Goal: Transaction & Acquisition: Purchase product/service

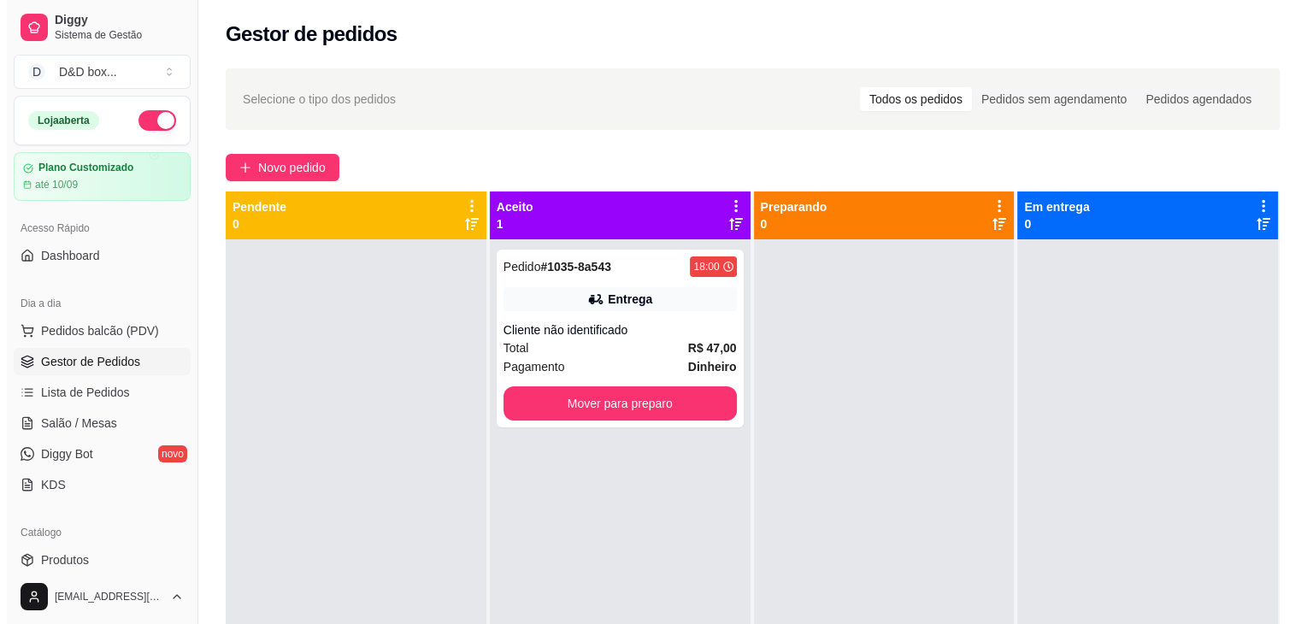
scroll to position [86, 0]
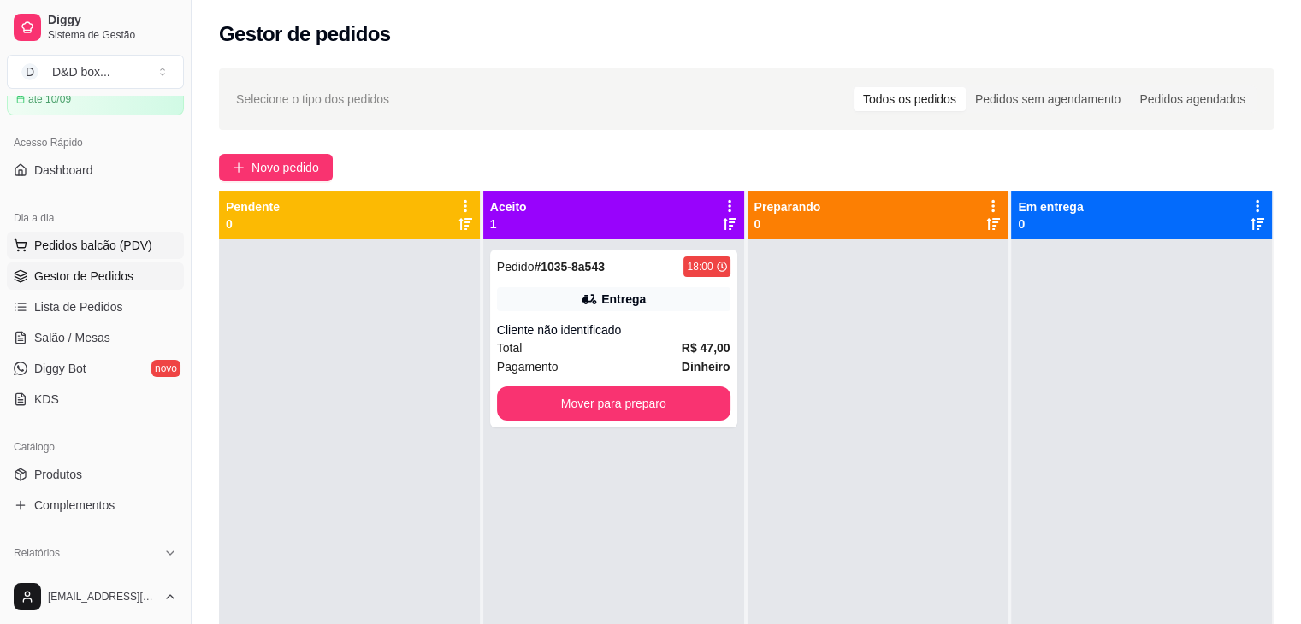
click at [44, 251] on span "Pedidos balcão (PDV)" at bounding box center [93, 245] width 118 height 17
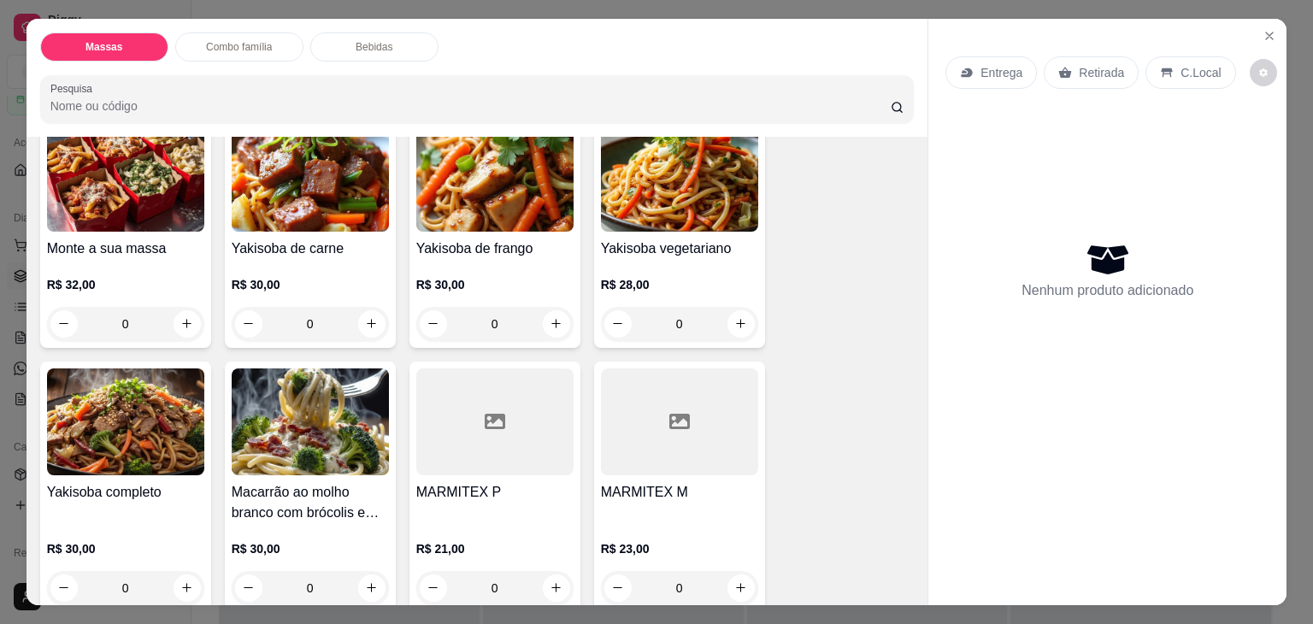
scroll to position [251, 0]
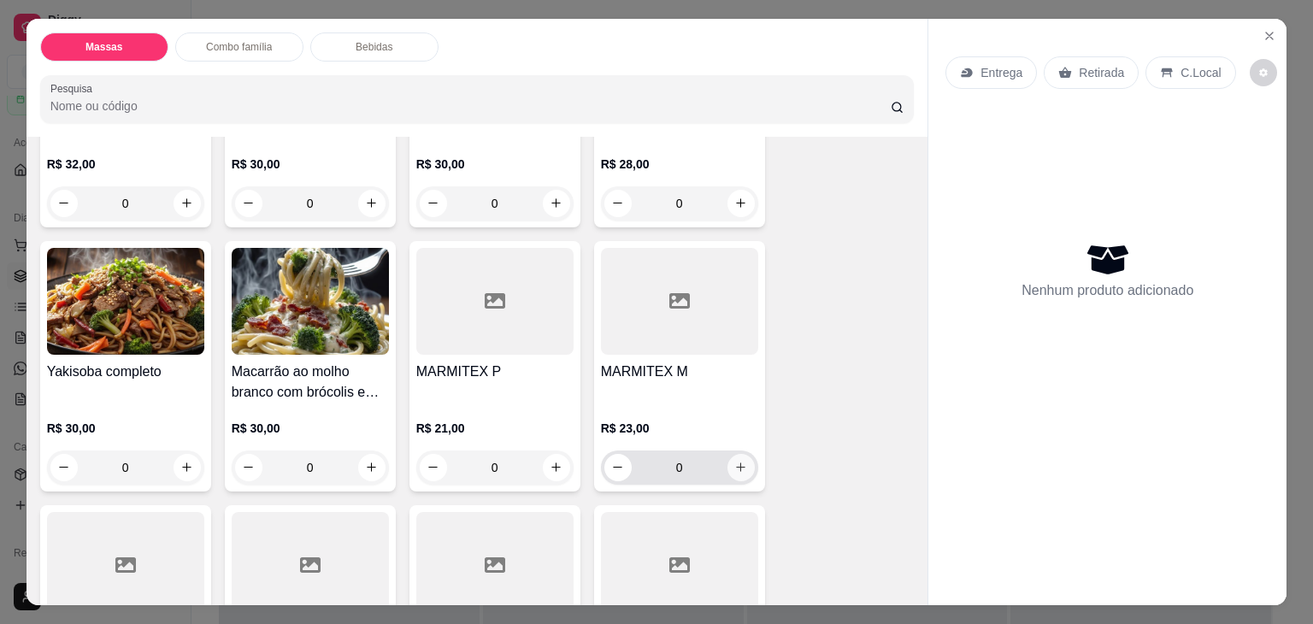
click at [734, 463] on icon "increase-product-quantity" at bounding box center [740, 467] width 13 height 13
type input "1"
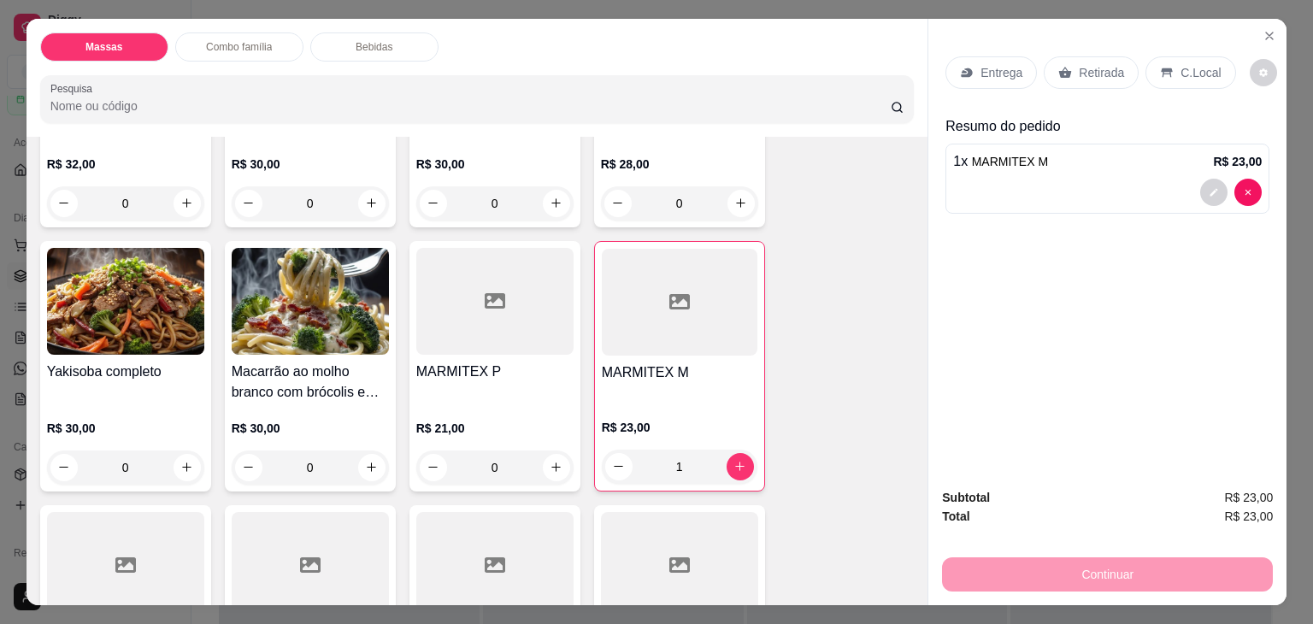
click at [1004, 64] on p "Entrega" at bounding box center [1002, 72] width 42 height 17
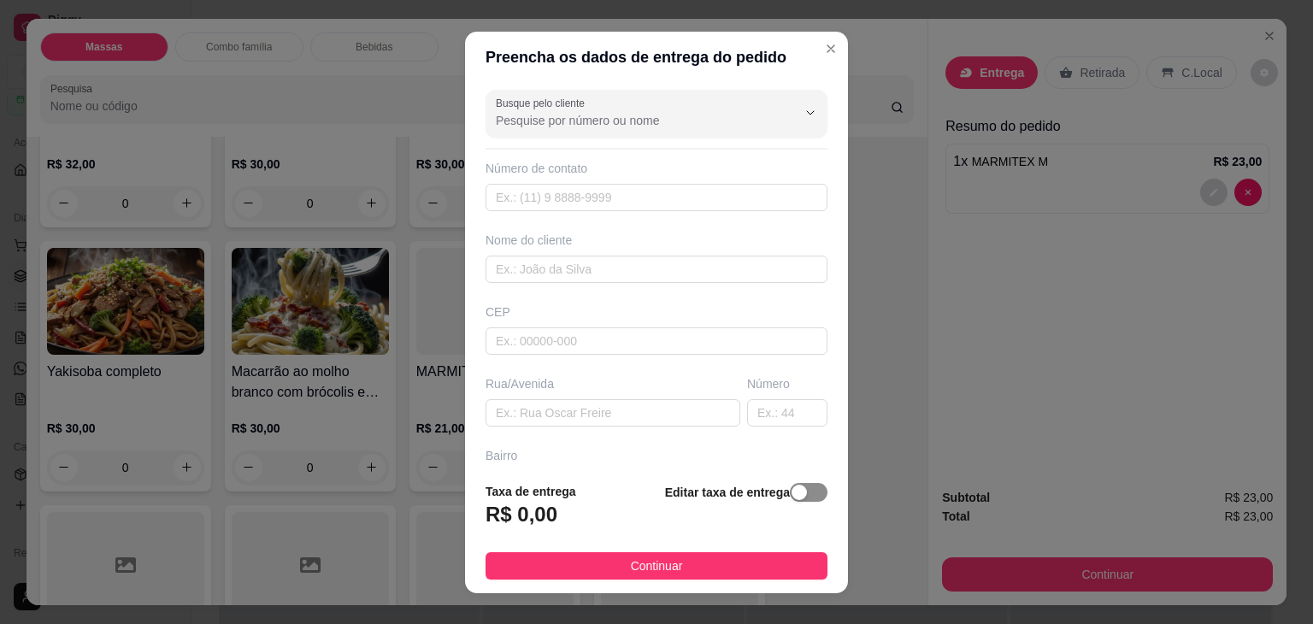
click at [792, 500] on div "button" at bounding box center [799, 492] width 15 height 15
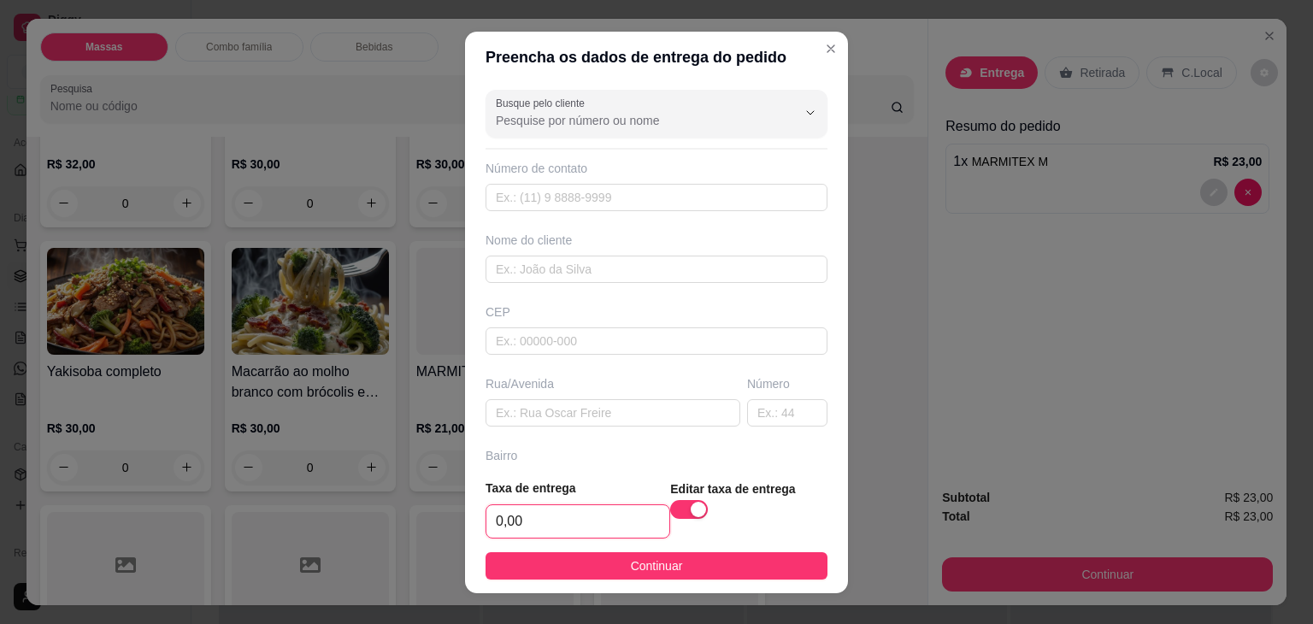
click at [560, 511] on input "0,00" at bounding box center [578, 521] width 183 height 32
type input "5,00"
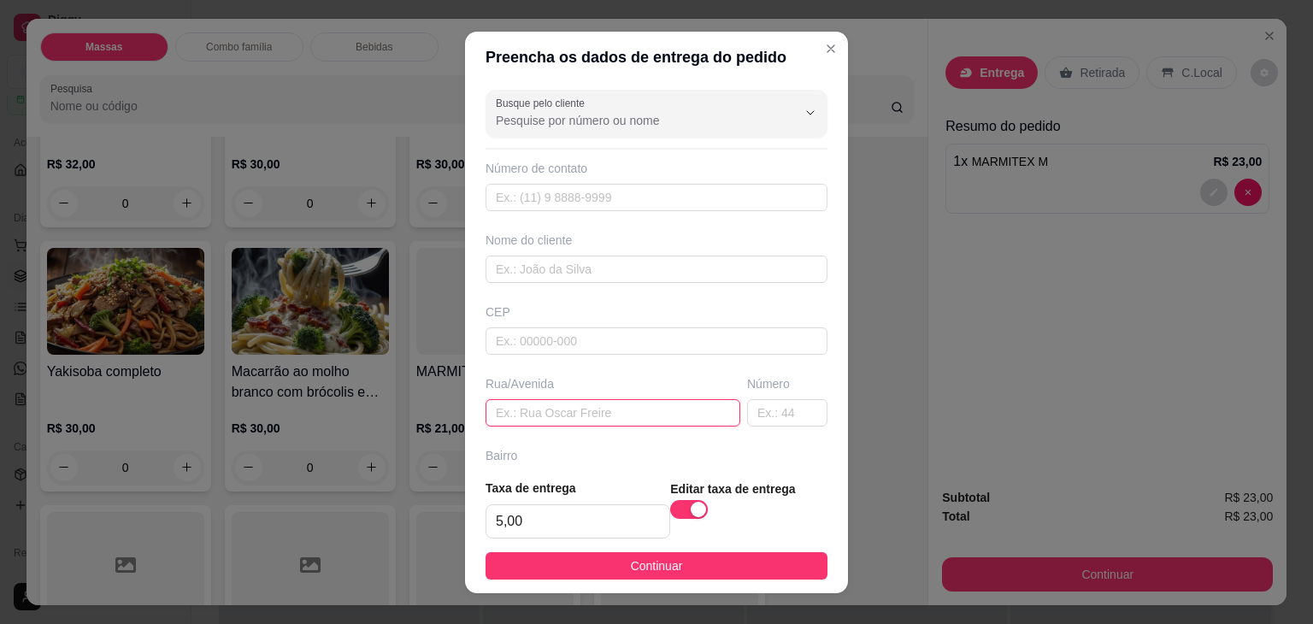
click at [533, 415] on input "text" at bounding box center [613, 412] width 255 height 27
type input "[GEOGRAPHIC_DATA]"
click at [777, 409] on input "text" at bounding box center [787, 412] width 80 height 27
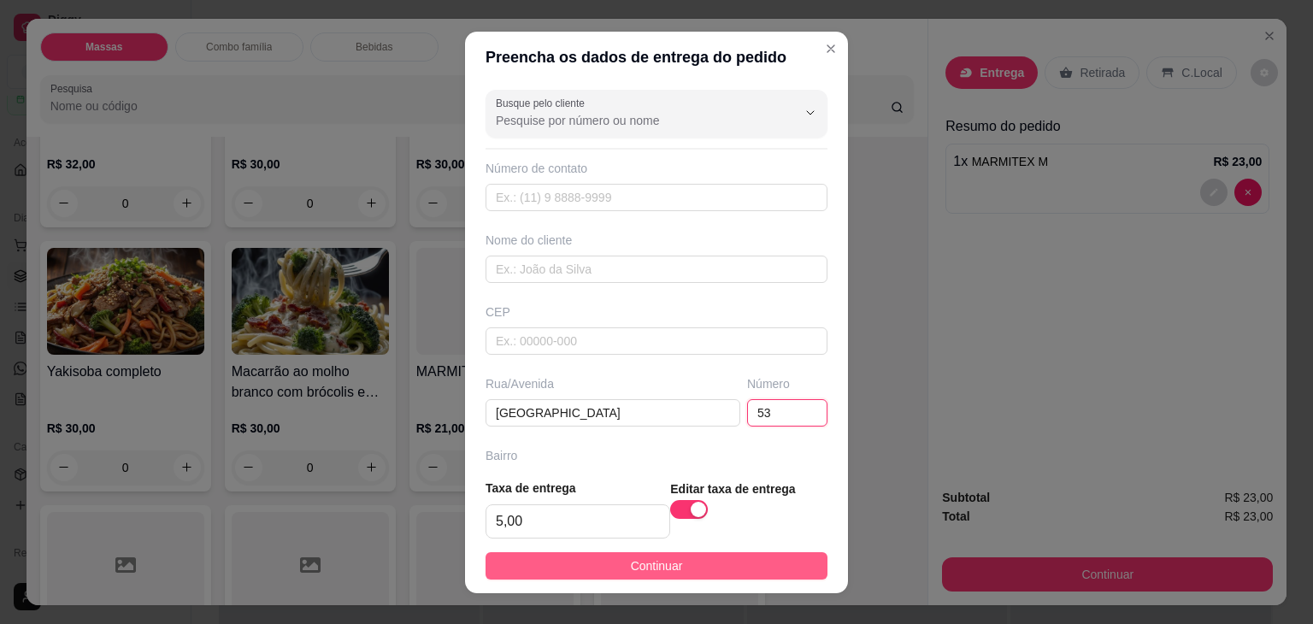
type input "53"
click at [708, 571] on button "Continuar" at bounding box center [657, 565] width 342 height 27
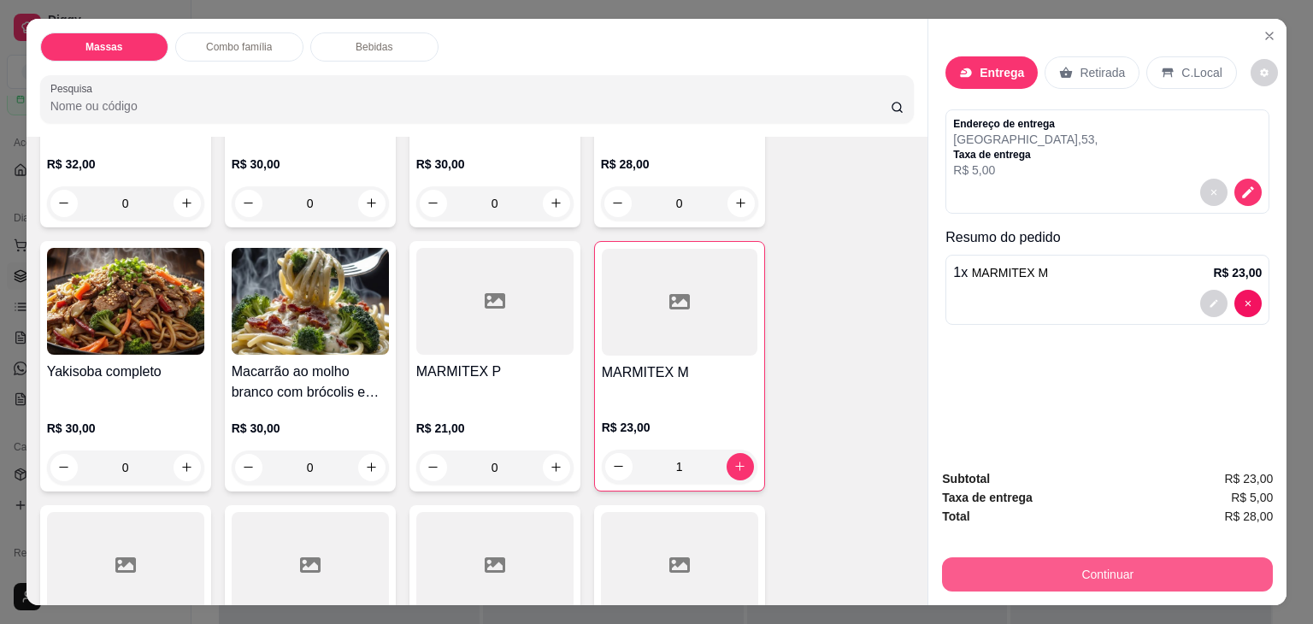
click at [1084, 569] on button "Continuar" at bounding box center [1107, 574] width 331 height 34
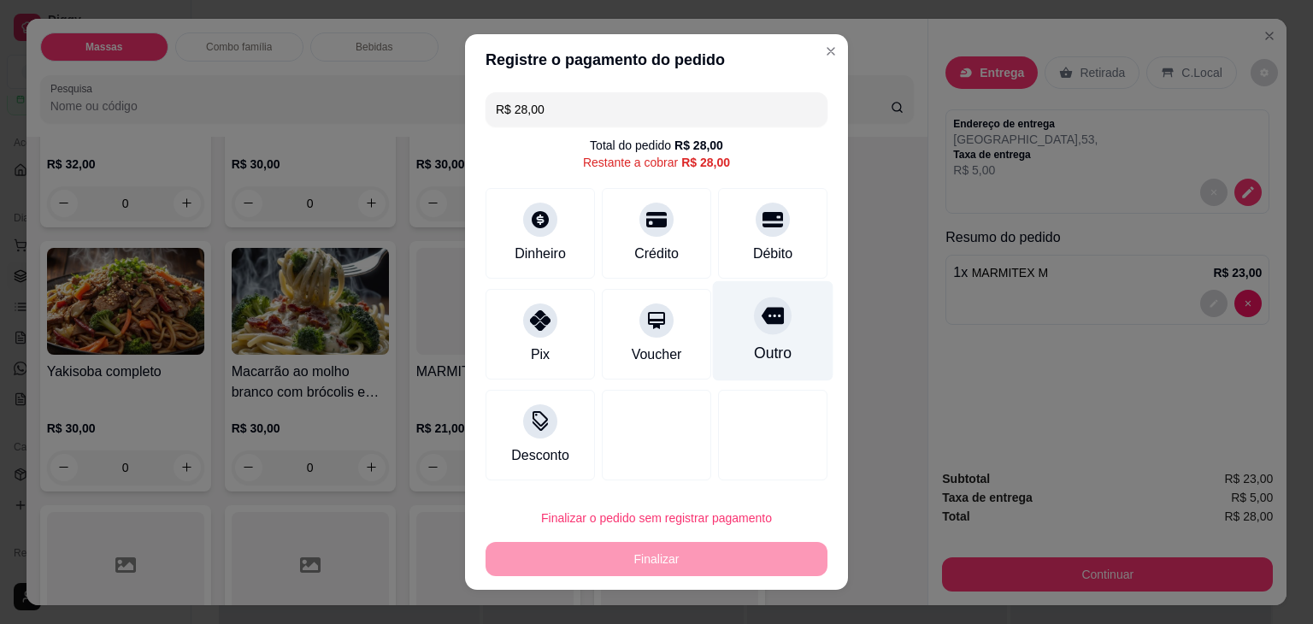
click at [764, 341] on div "Outro" at bounding box center [773, 331] width 121 height 100
type input "R$ 0,00"
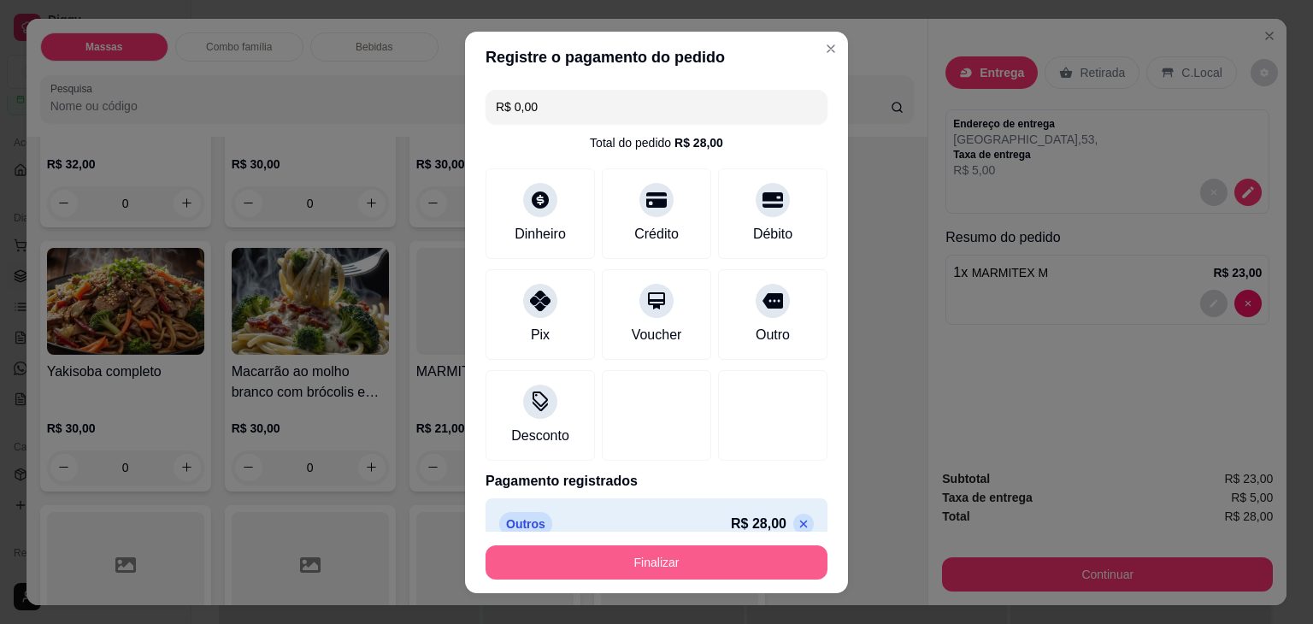
click at [690, 567] on button "Finalizar" at bounding box center [657, 563] width 342 height 34
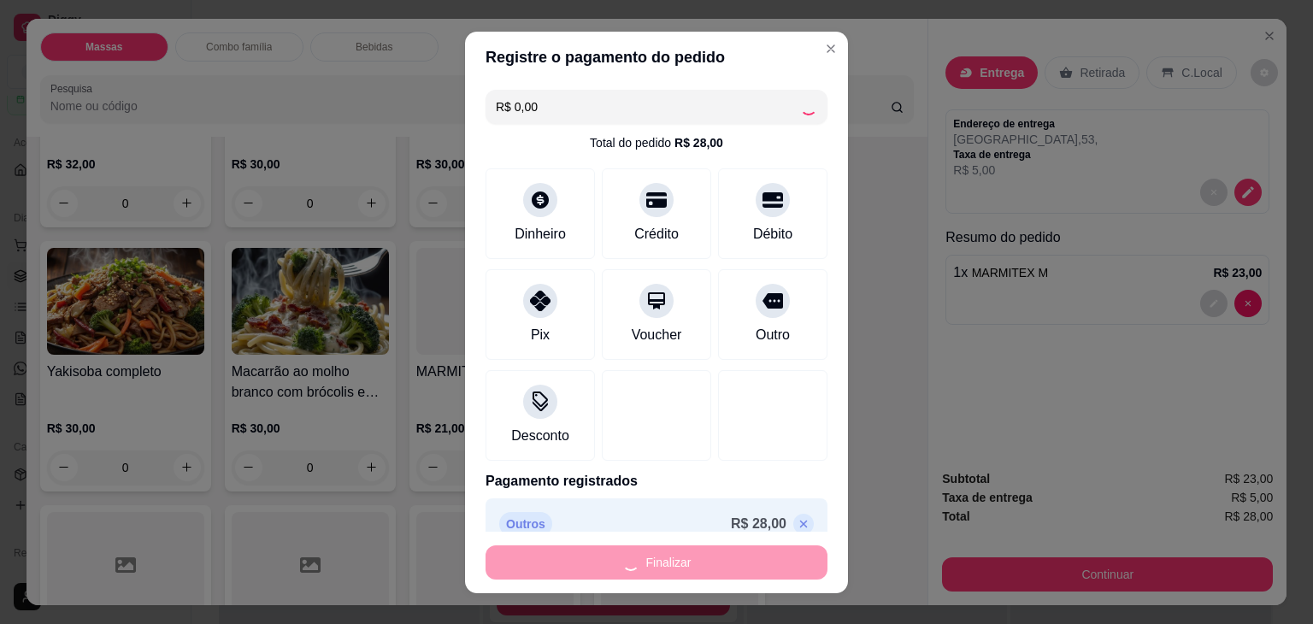
type input "0"
type input "-R$ 28,00"
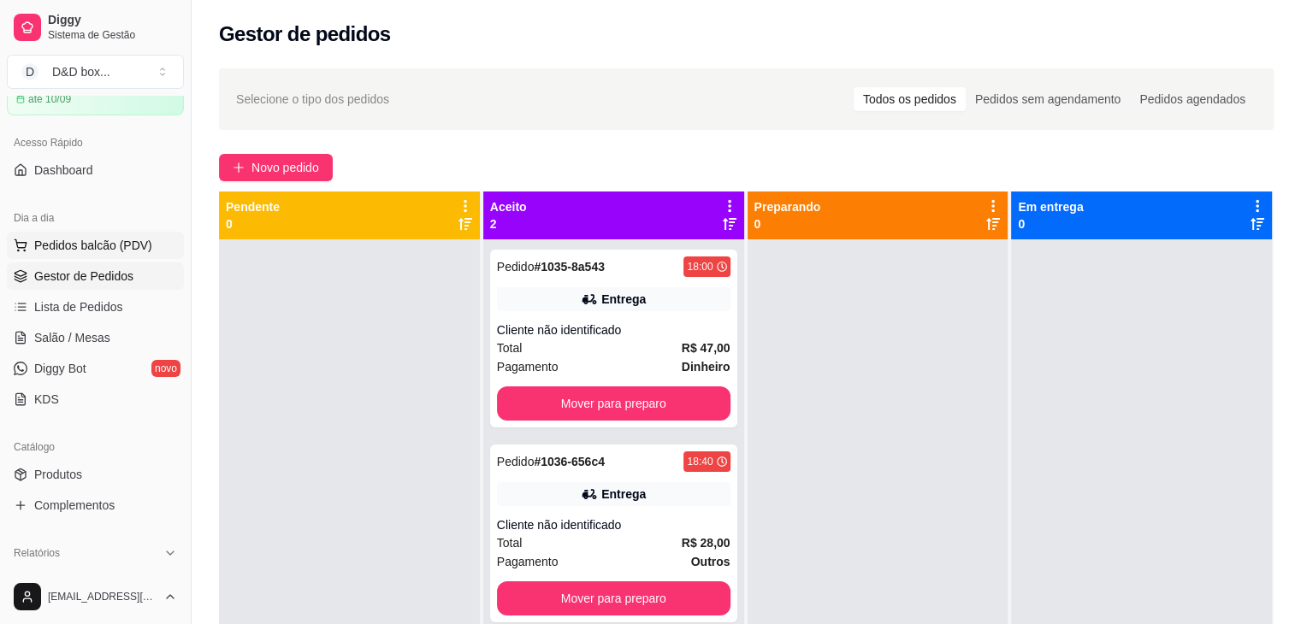
click at [105, 248] on span "Pedidos balcão (PDV)" at bounding box center [93, 245] width 118 height 17
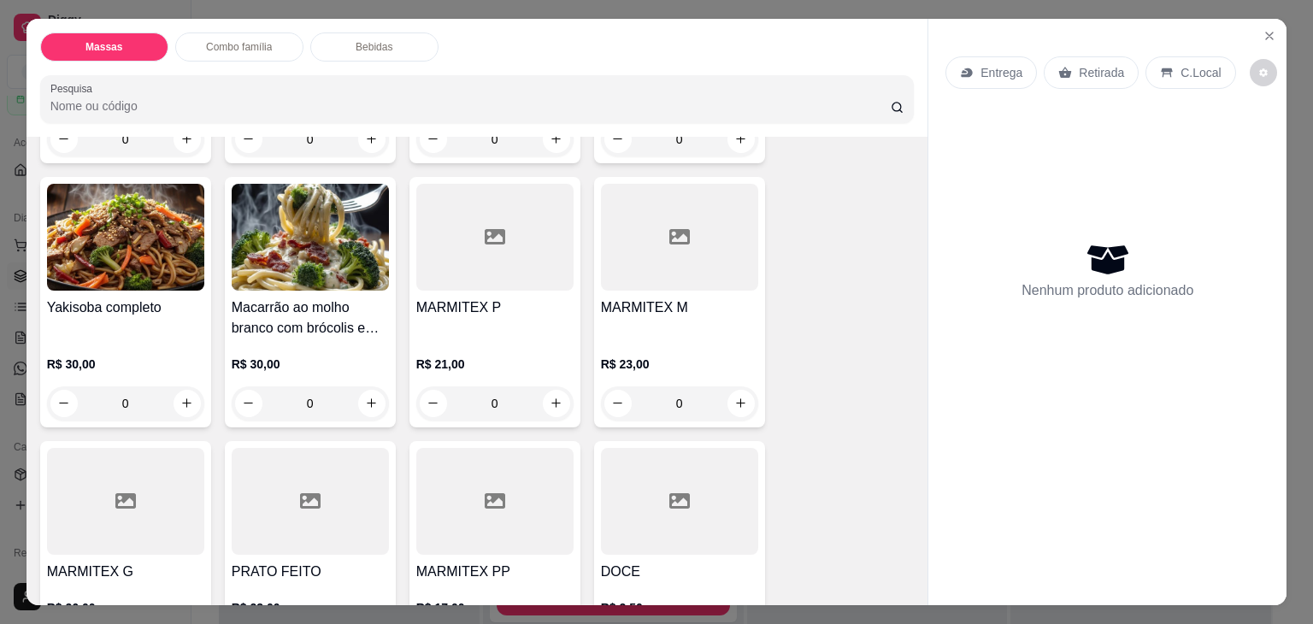
scroll to position [337, 0]
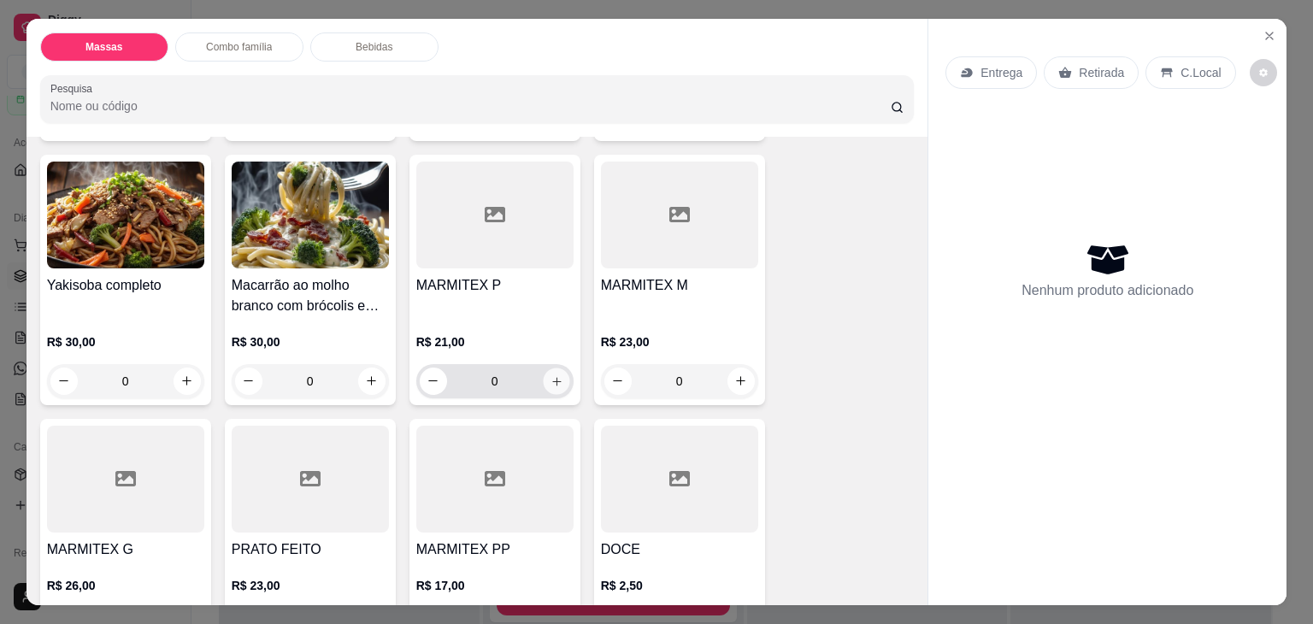
click at [552, 377] on icon "increase-product-quantity" at bounding box center [556, 381] width 9 height 9
type input "1"
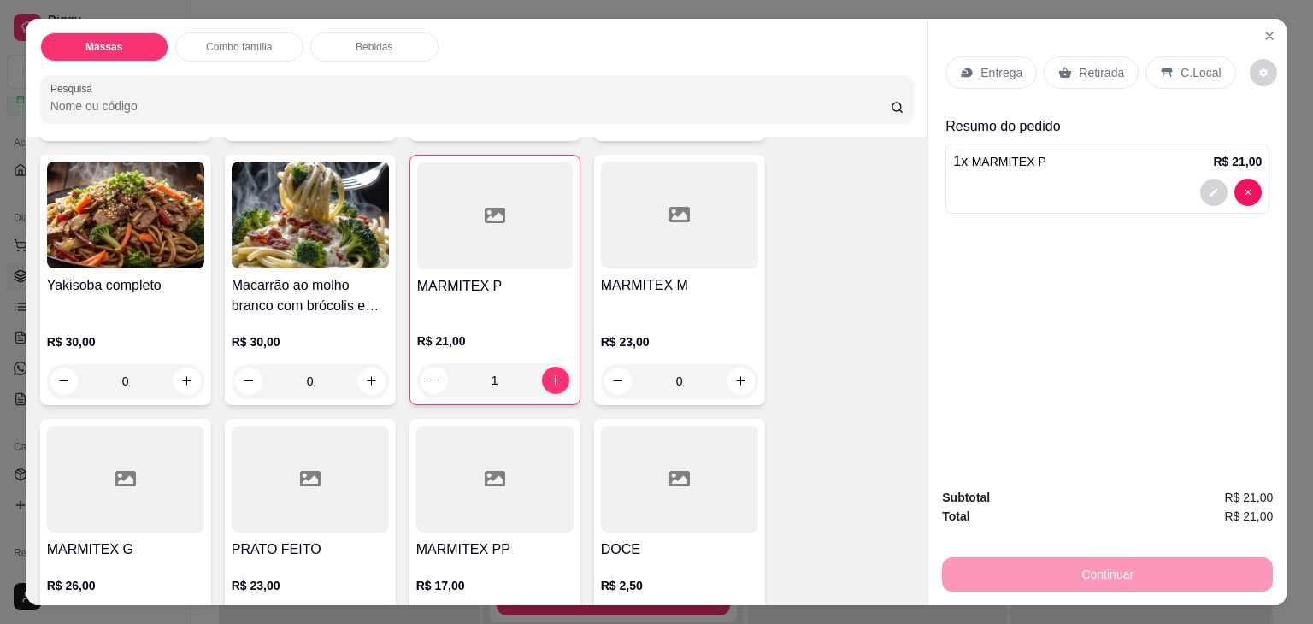
click at [982, 64] on p "Entrega" at bounding box center [1002, 72] width 42 height 17
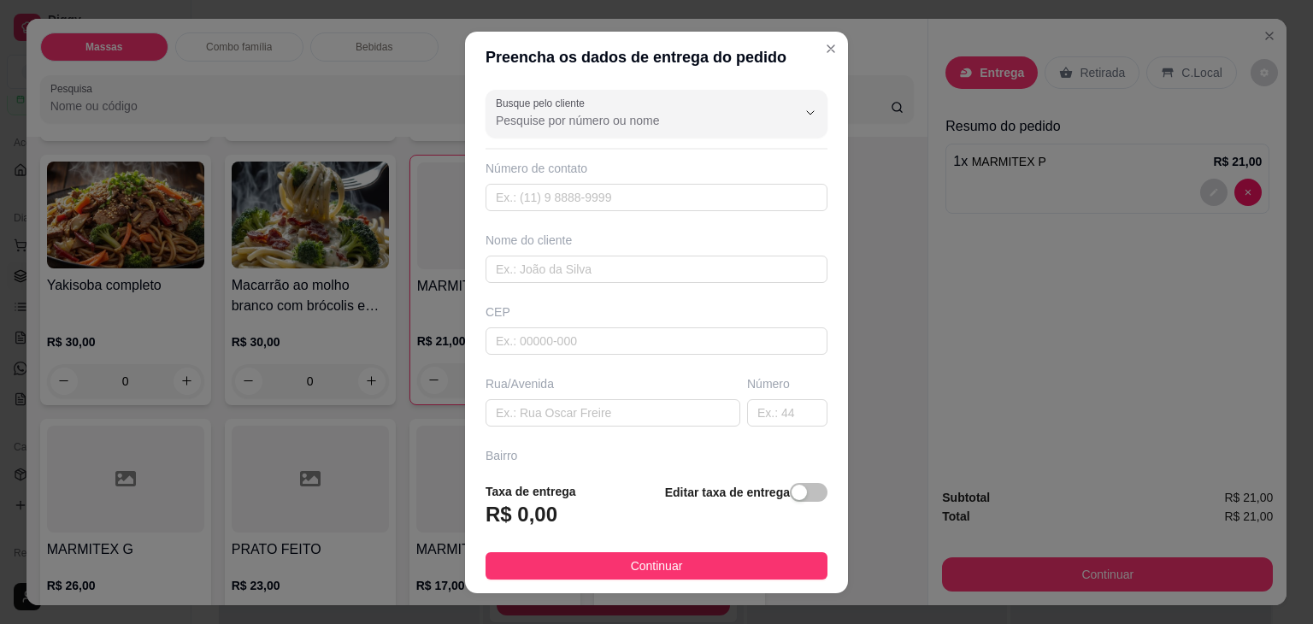
click at [622, 425] on div "Busque pelo cliente Número de contato Nome do cliente CEP Rua/[GEOGRAPHIC_DATA]" at bounding box center [656, 276] width 383 height 386
click at [632, 401] on input "text" at bounding box center [613, 412] width 255 height 27
type input "[GEOGRAPHIC_DATA]"
click at [576, 257] on input "text" at bounding box center [657, 269] width 342 height 27
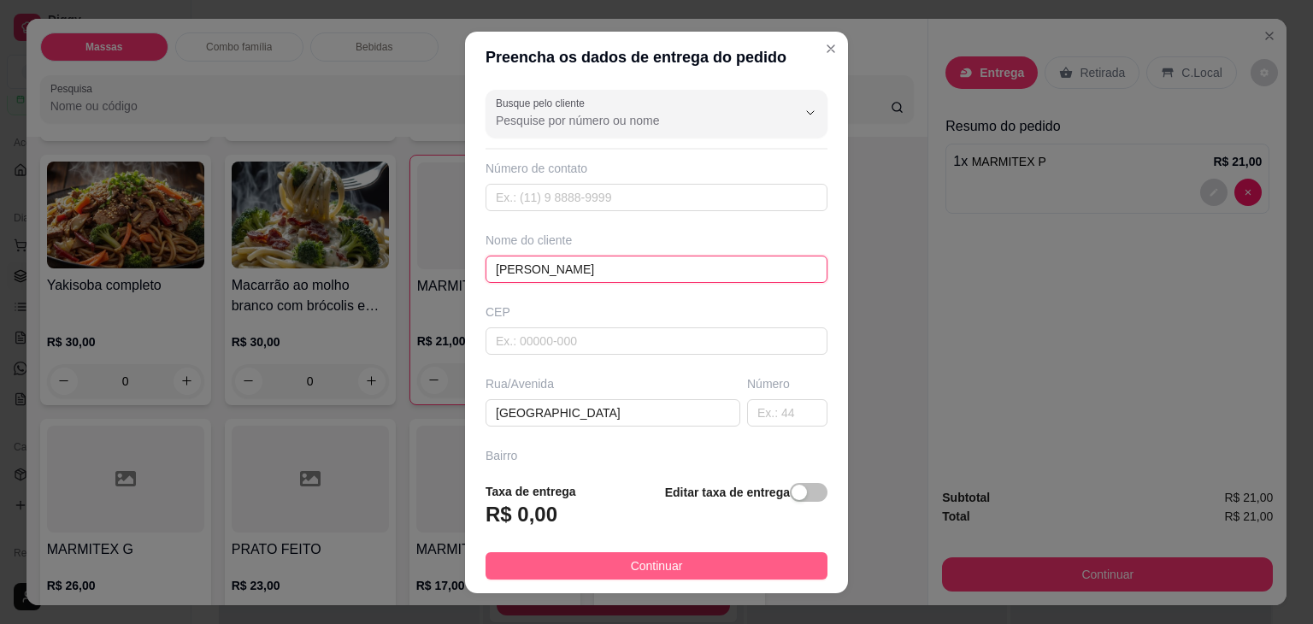
type input "[PERSON_NAME]"
click at [516, 570] on button "Continuar" at bounding box center [657, 565] width 342 height 27
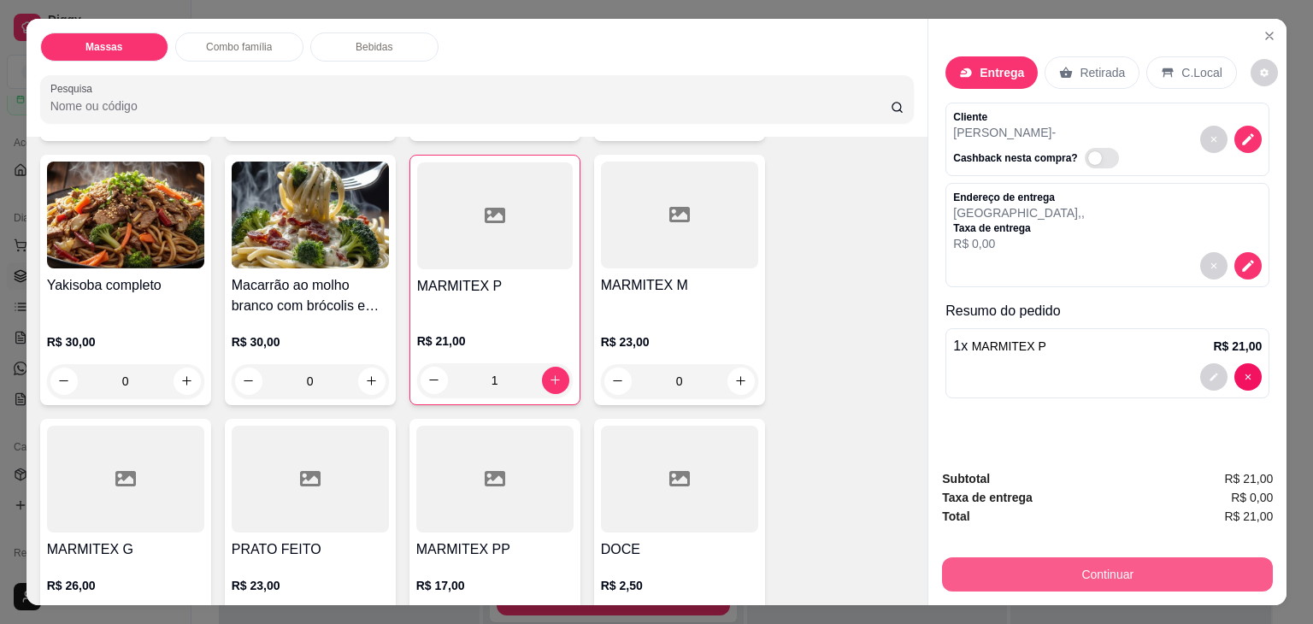
click at [1148, 557] on button "Continuar" at bounding box center [1107, 574] width 331 height 34
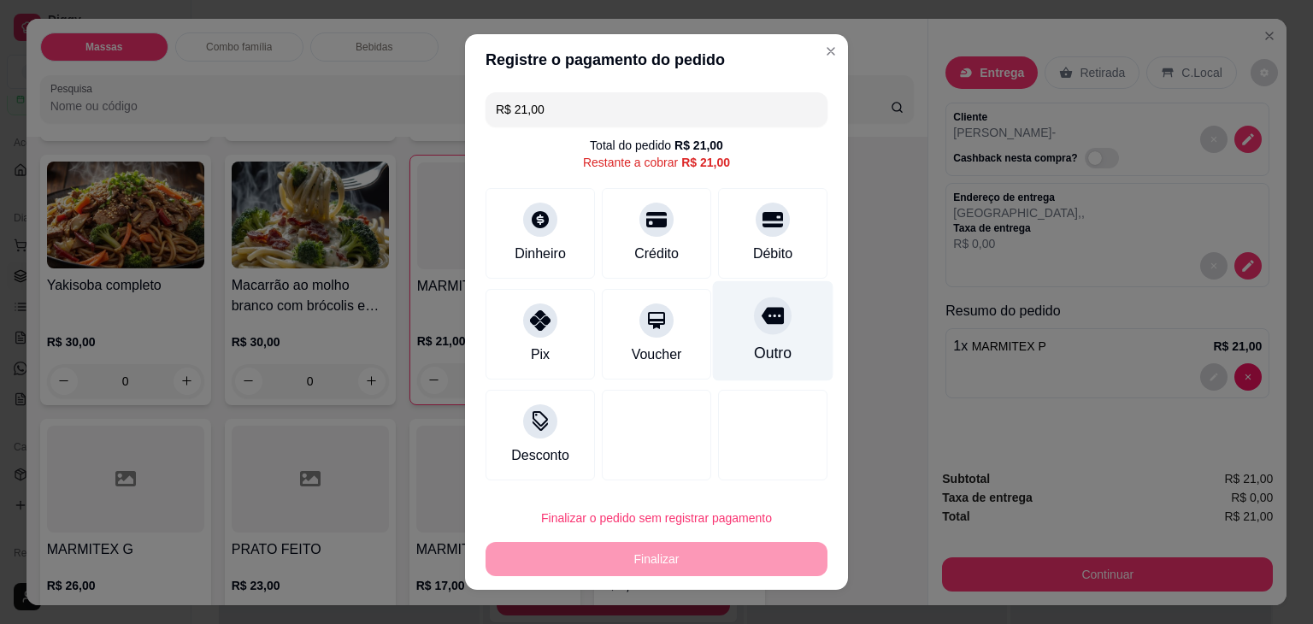
click at [732, 363] on div "Outro" at bounding box center [773, 331] width 121 height 100
type input "R$ 0,00"
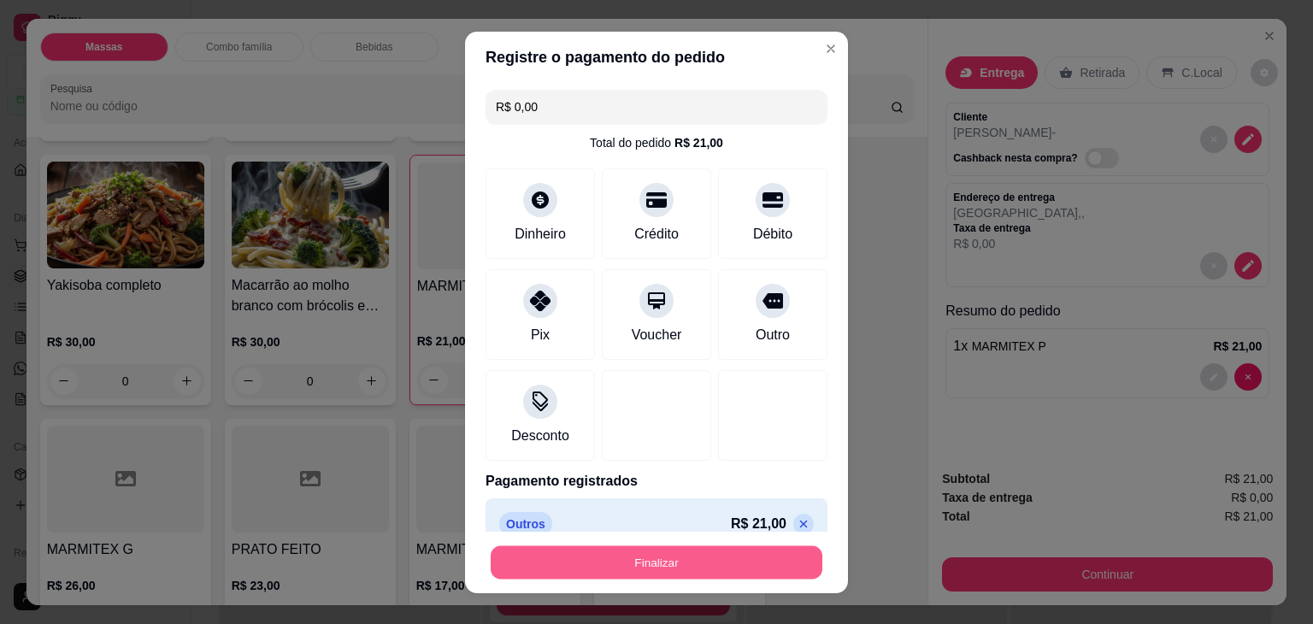
click at [657, 550] on button "Finalizar" at bounding box center [657, 562] width 332 height 33
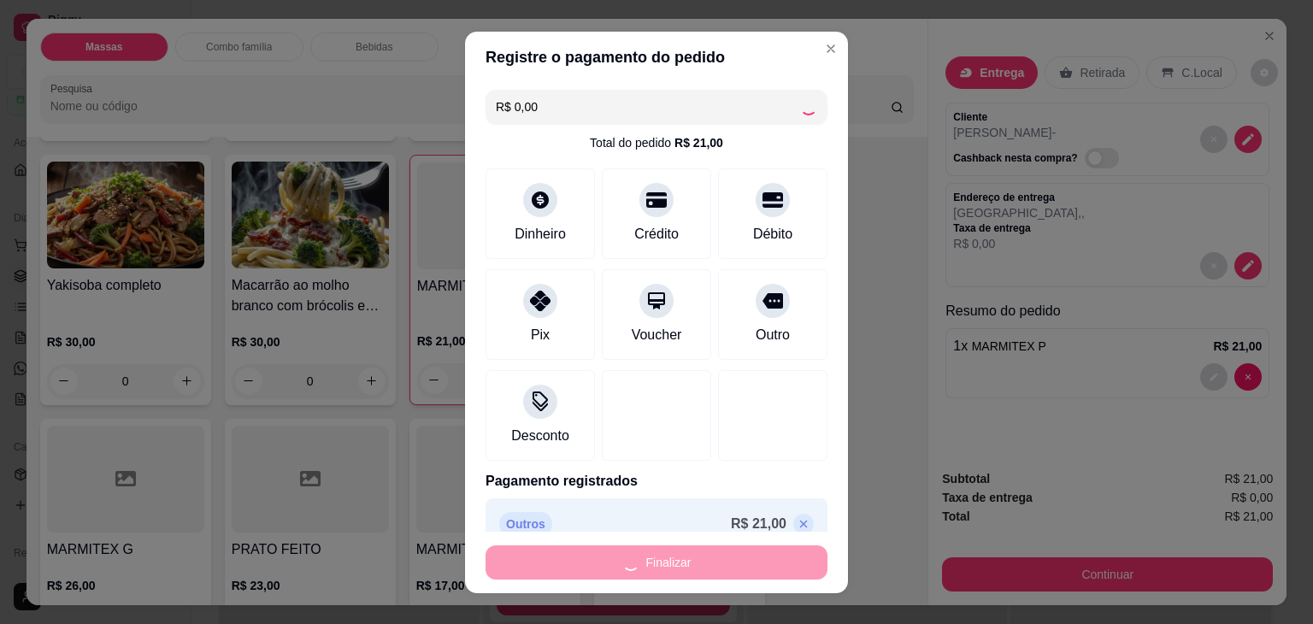
type input "0"
type input "-R$ 21,00"
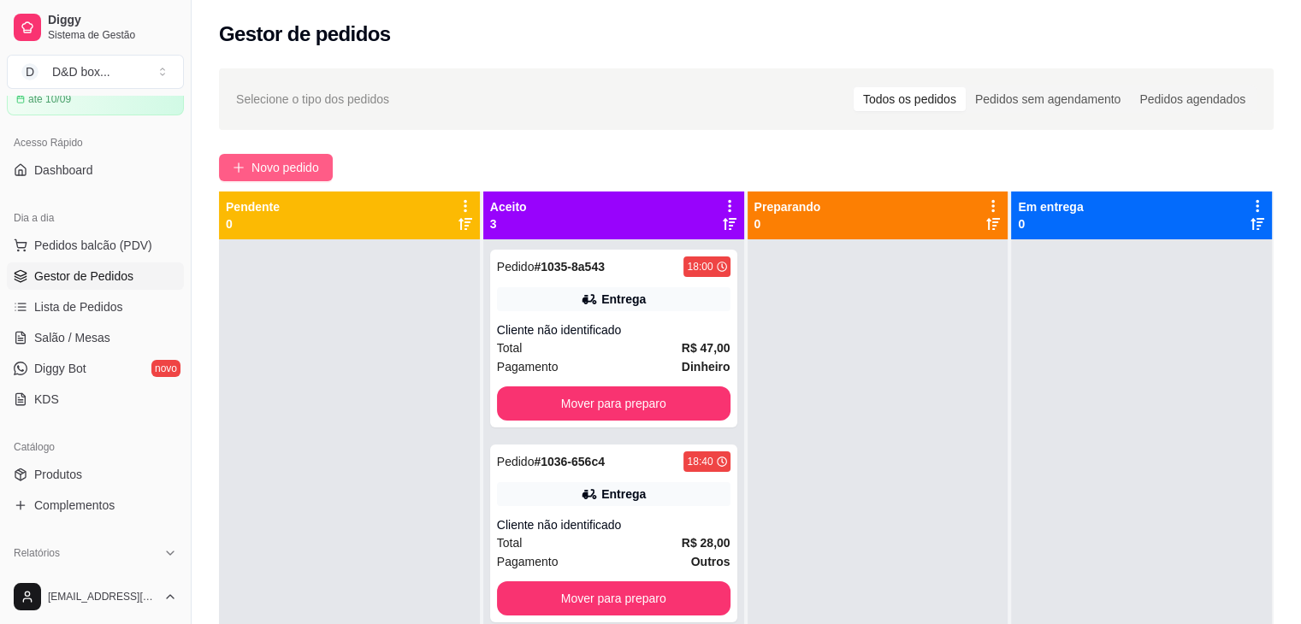
click at [263, 167] on span "Novo pedido" at bounding box center [285, 167] width 68 height 19
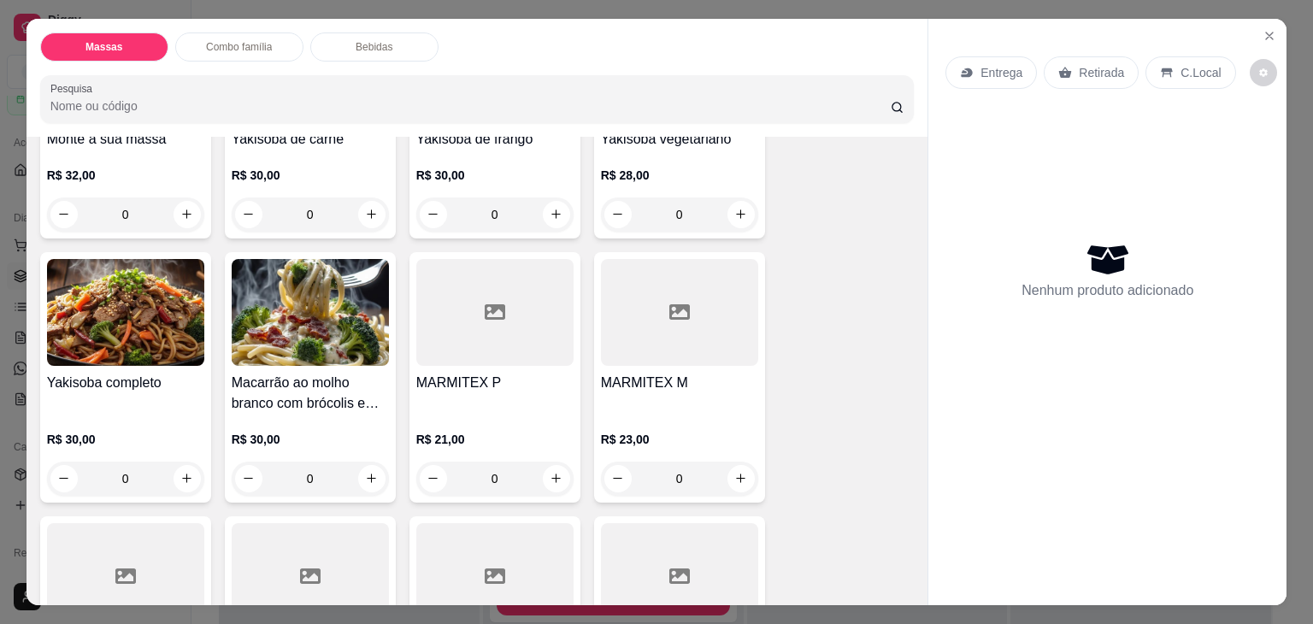
scroll to position [257, 0]
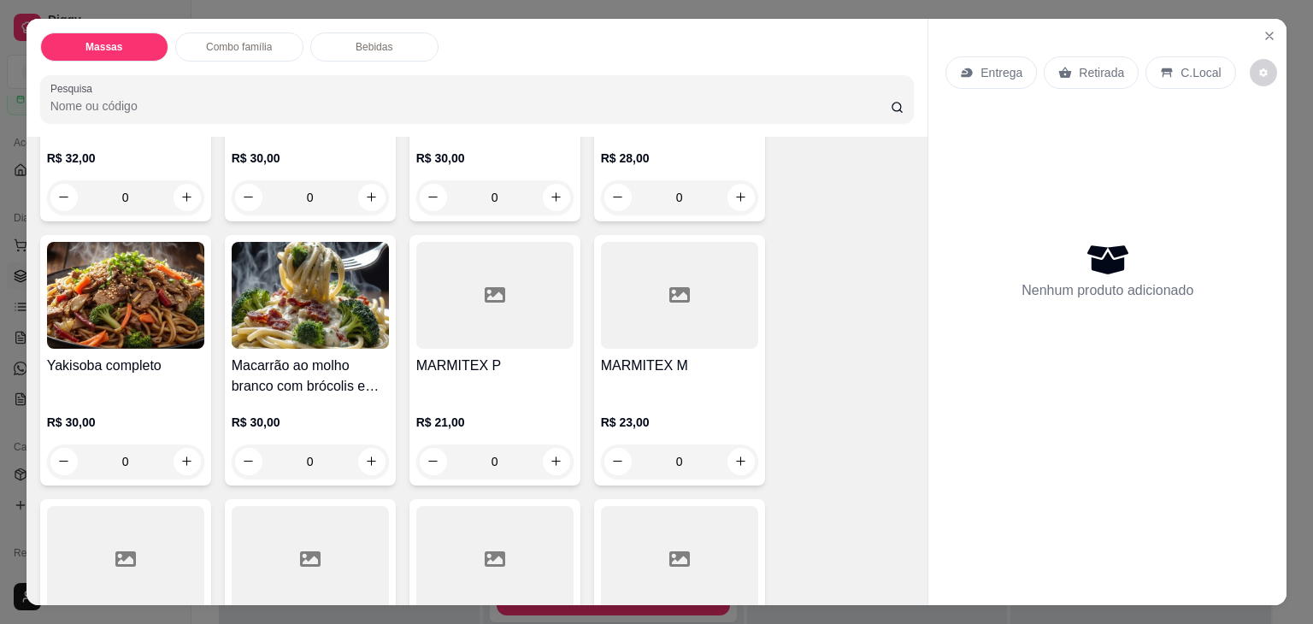
click at [661, 294] on div at bounding box center [679, 295] width 157 height 107
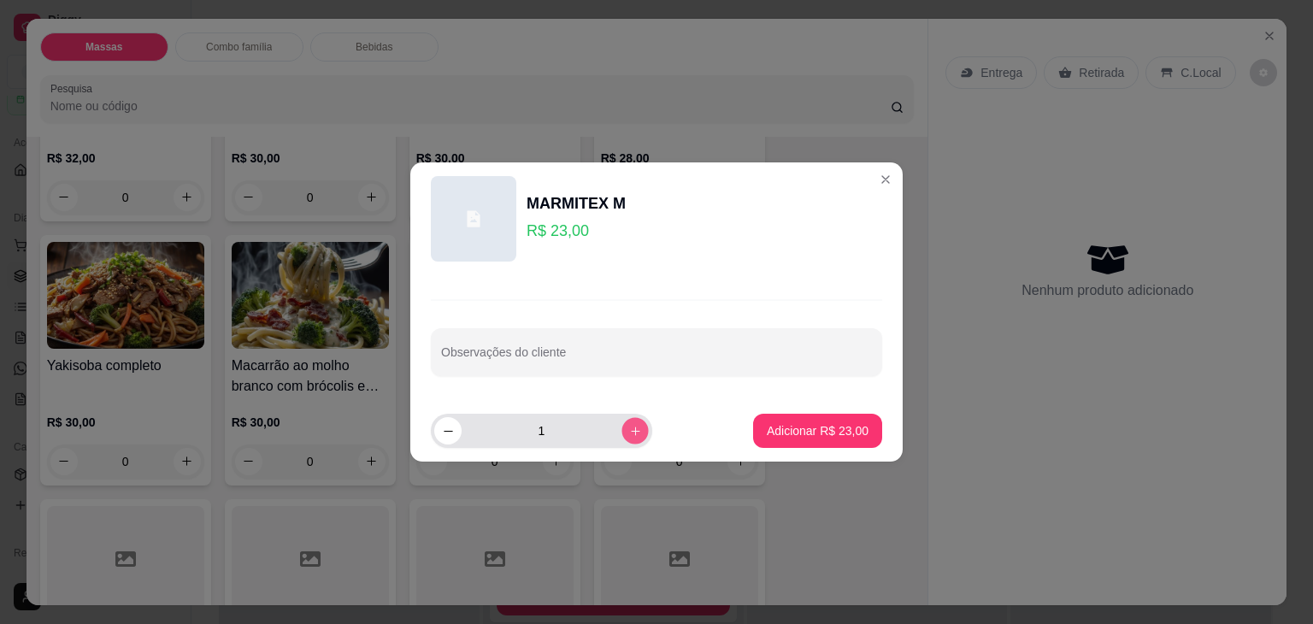
click at [629, 428] on icon "increase-product-quantity" at bounding box center [635, 431] width 13 height 13
type input "2"
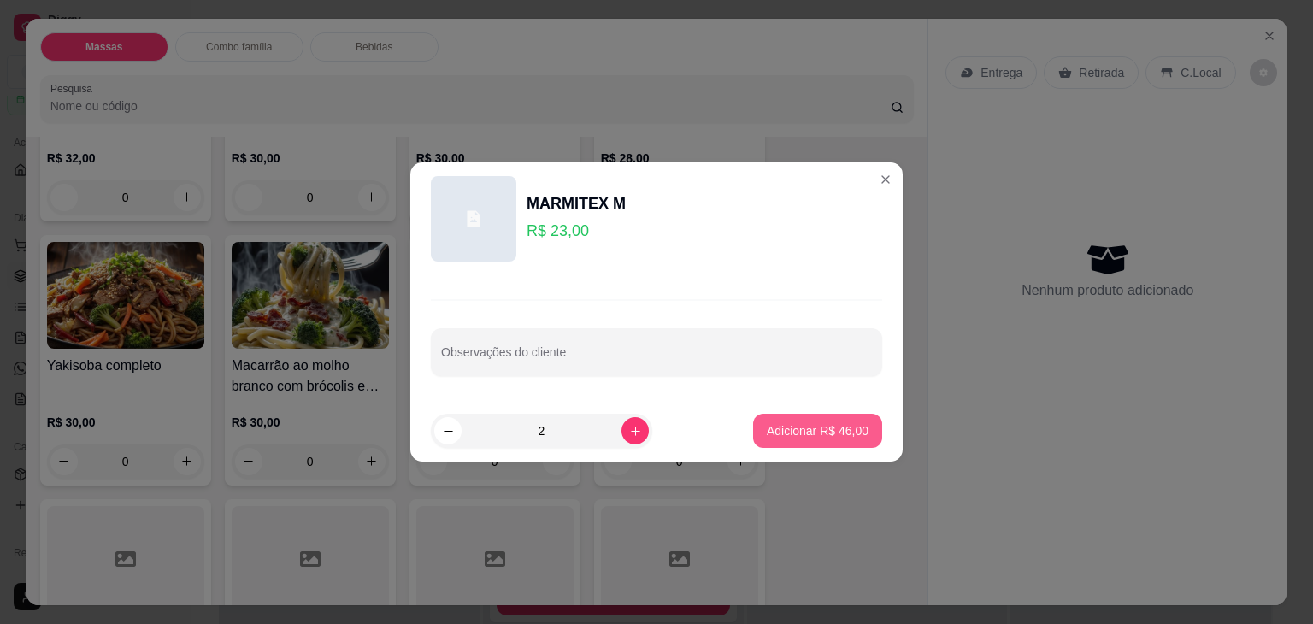
click at [824, 438] on p "Adicionar R$ 46,00" at bounding box center [818, 430] width 102 height 17
type input "2"
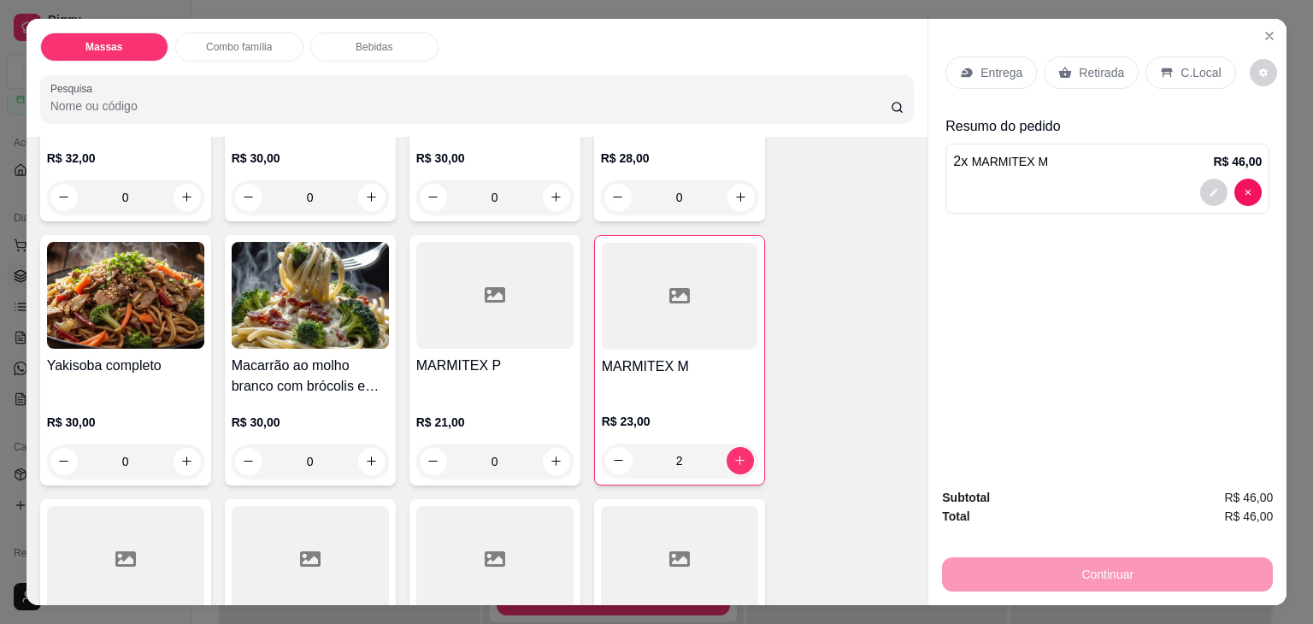
click at [994, 66] on p "Entrega" at bounding box center [1002, 72] width 42 height 17
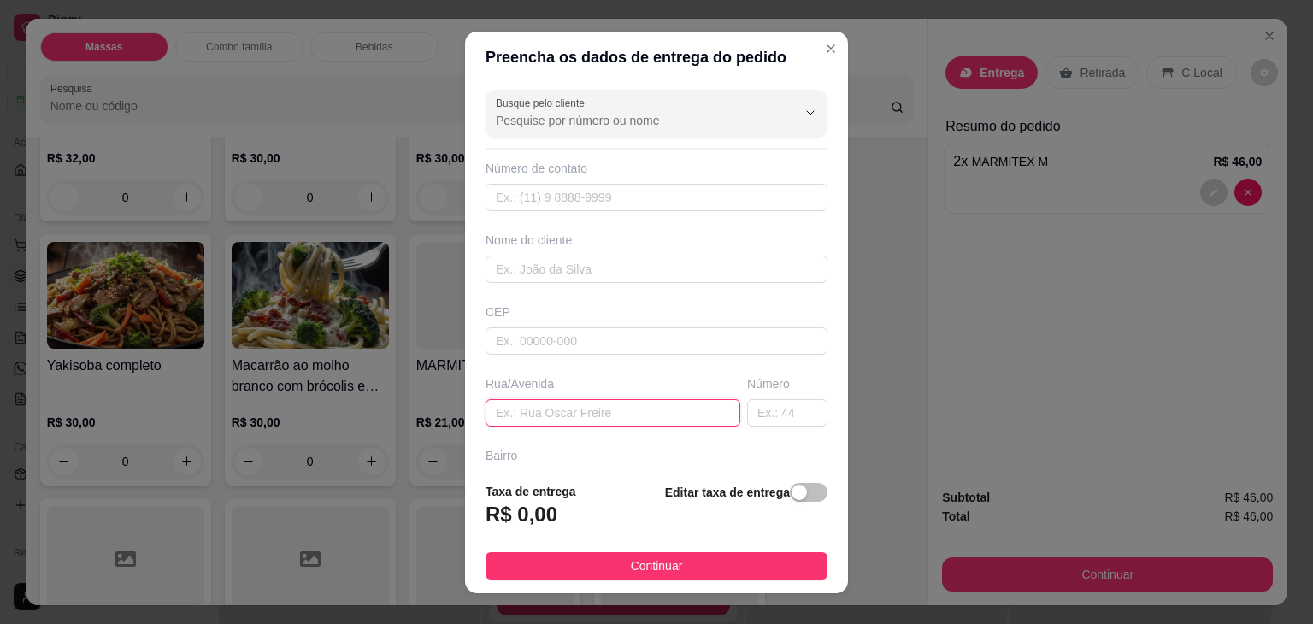
click at [588, 411] on input "text" at bounding box center [613, 412] width 255 height 27
type input "VITORIA"
click at [792, 493] on div "button" at bounding box center [799, 492] width 15 height 15
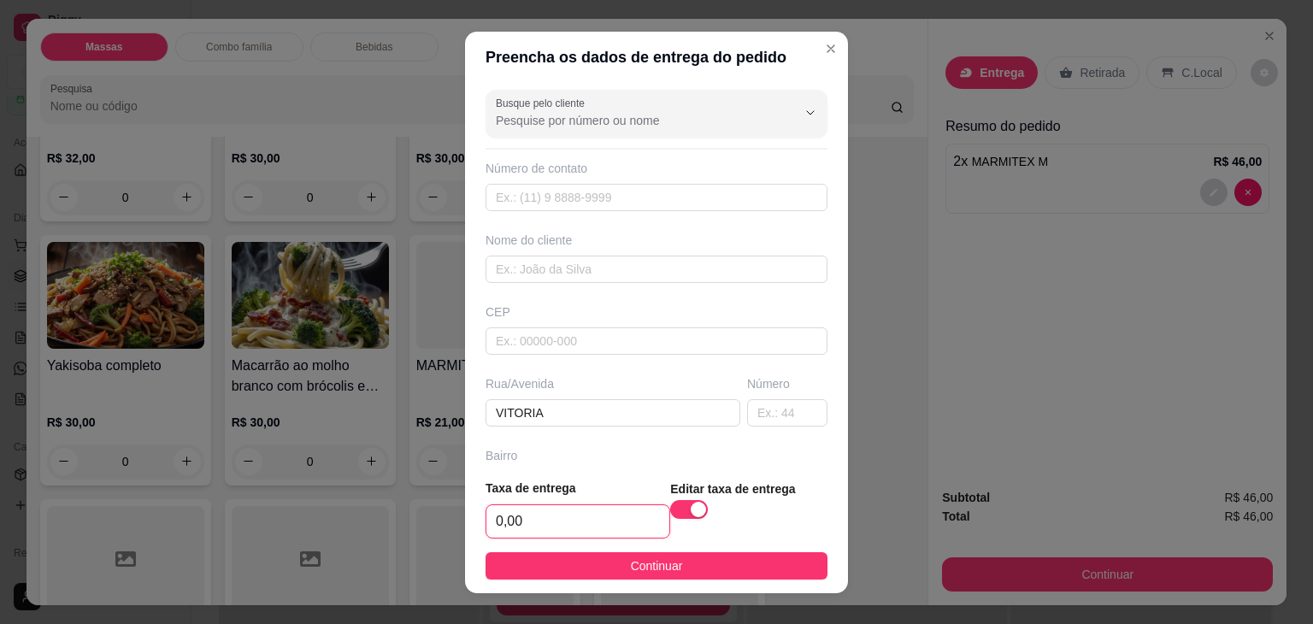
click at [614, 517] on input "0,00" at bounding box center [578, 521] width 183 height 32
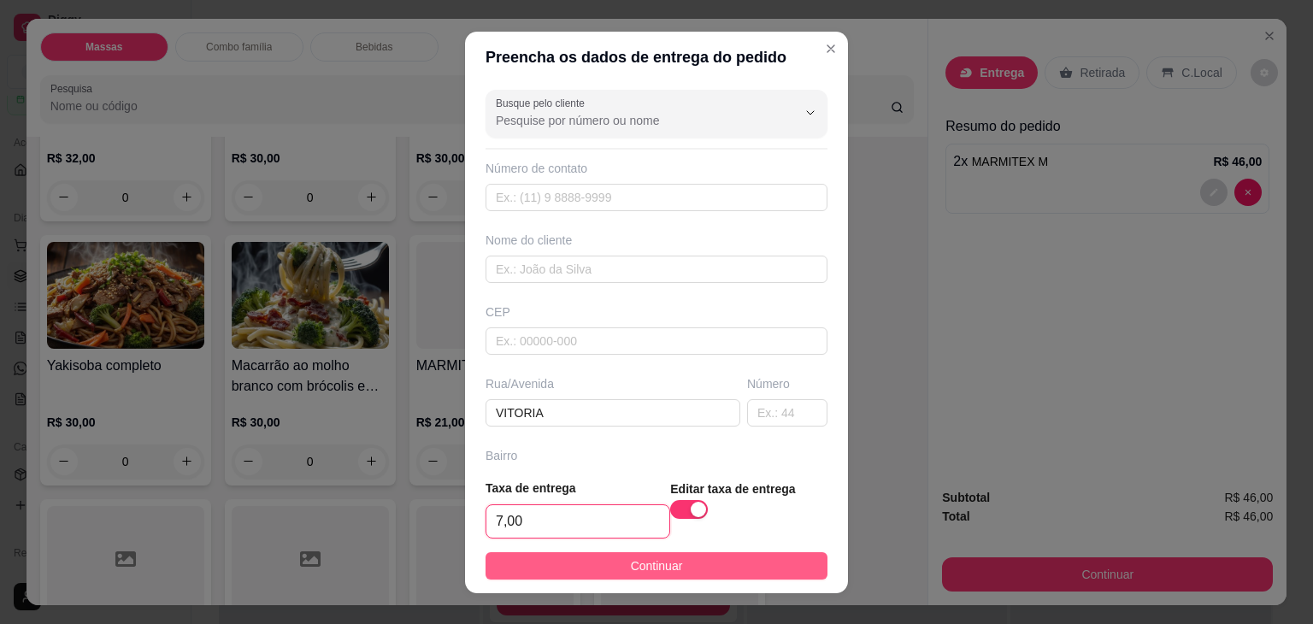
type input "7,00"
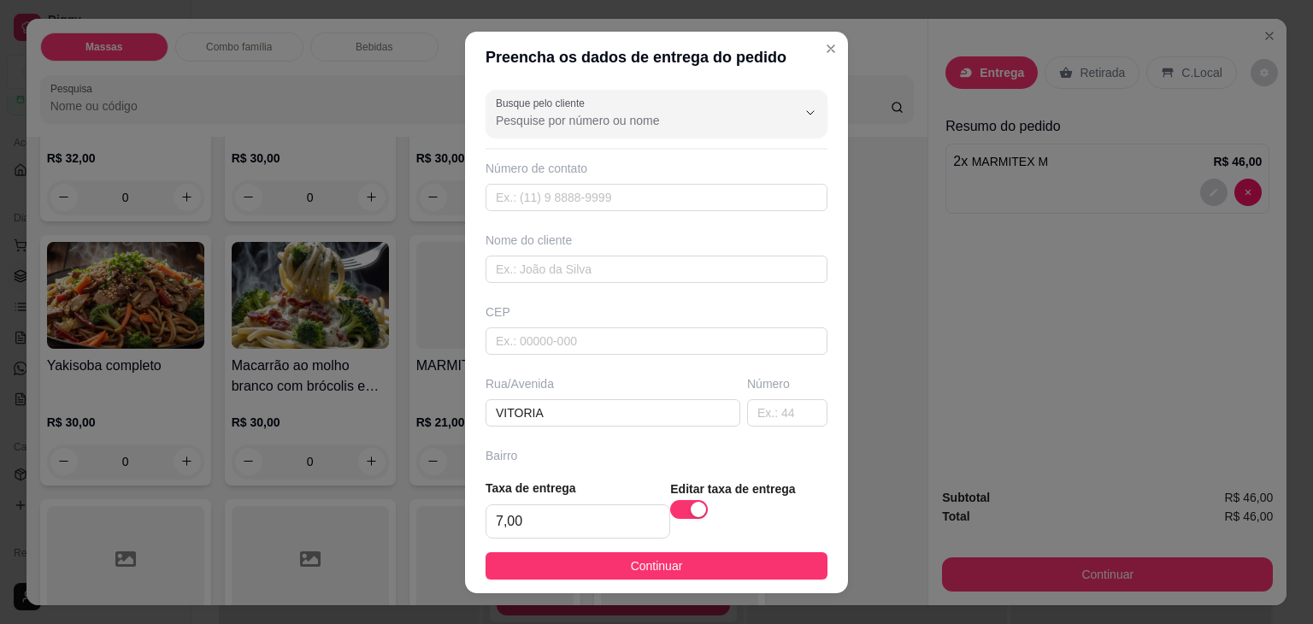
click at [638, 566] on span "Continuar" at bounding box center [657, 566] width 52 height 19
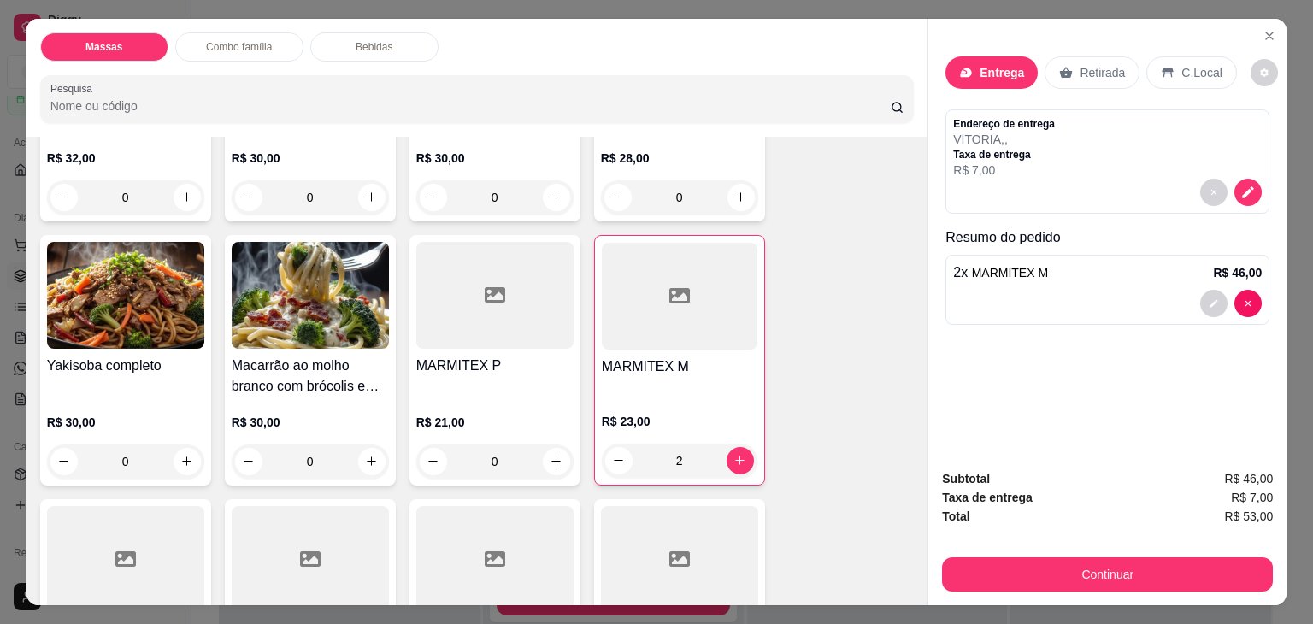
click at [990, 66] on p "Entrega" at bounding box center [1002, 72] width 44 height 17
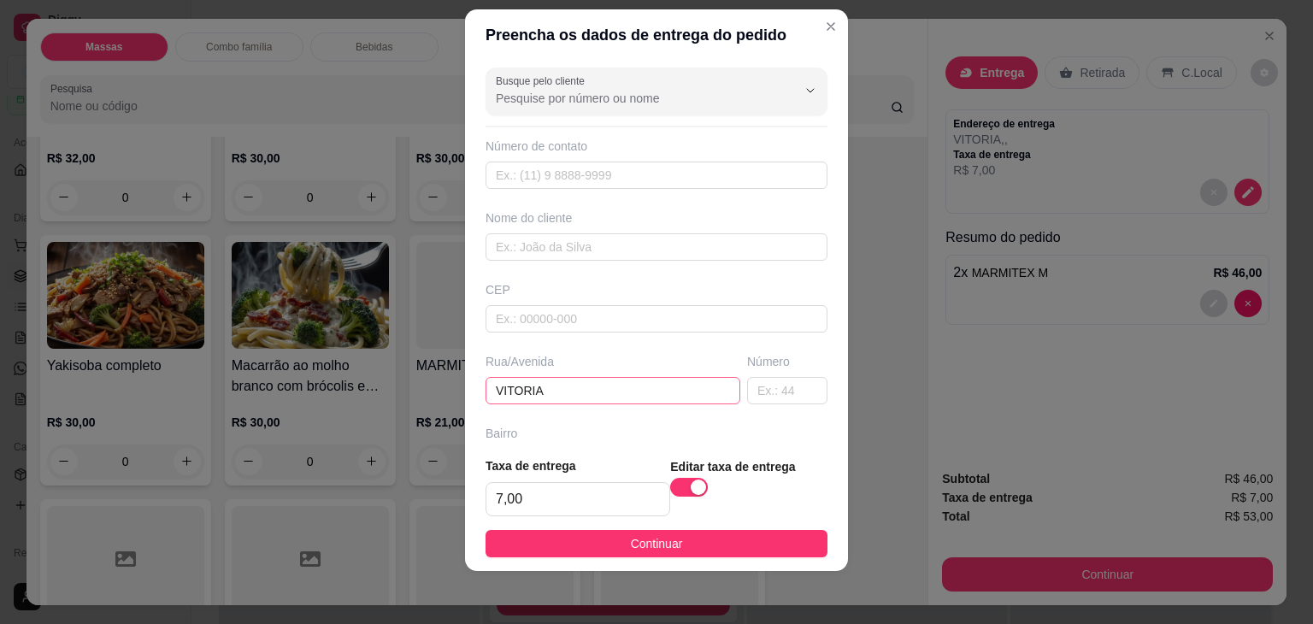
scroll to position [23, 0]
click at [652, 380] on input "VITORIA" at bounding box center [613, 389] width 255 height 27
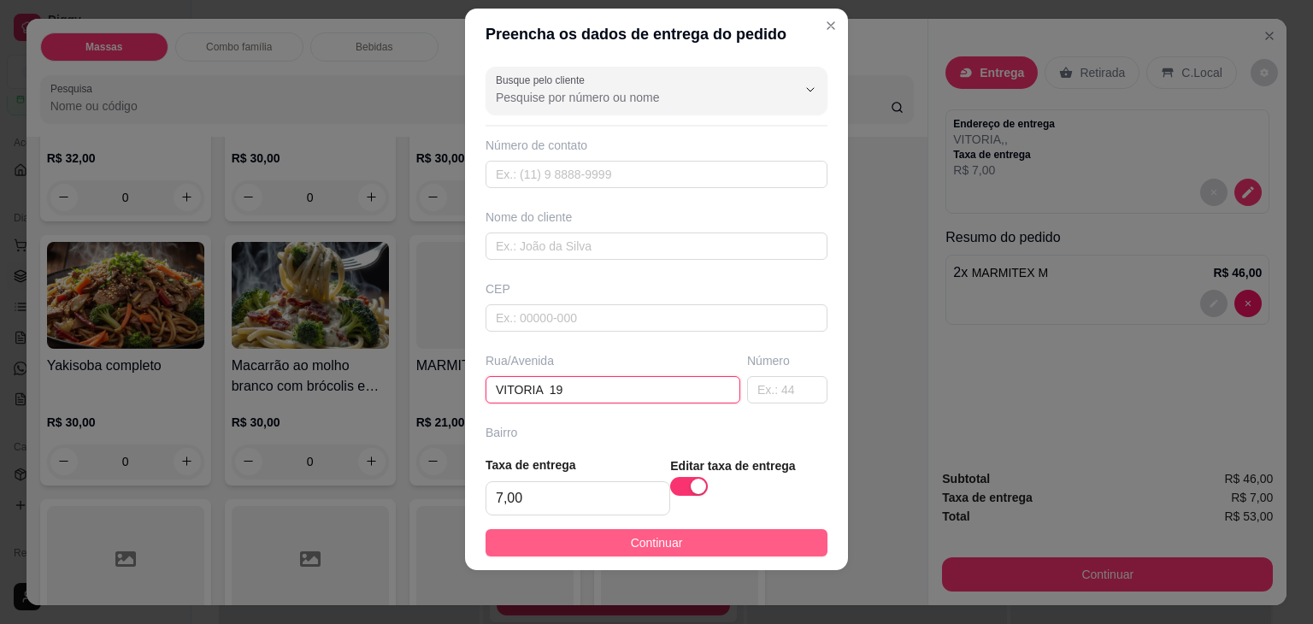
type input "VITORIA 19"
click at [685, 547] on button "Continuar" at bounding box center [657, 542] width 342 height 27
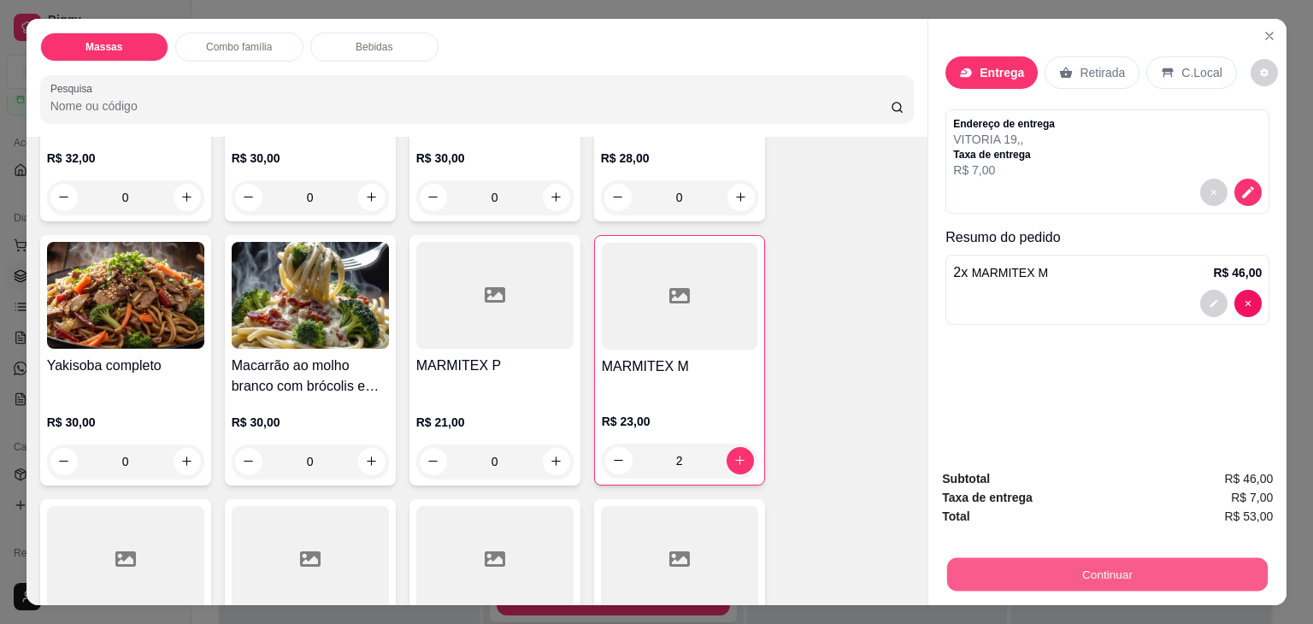
click at [1058, 578] on button "Continuar" at bounding box center [1107, 574] width 321 height 33
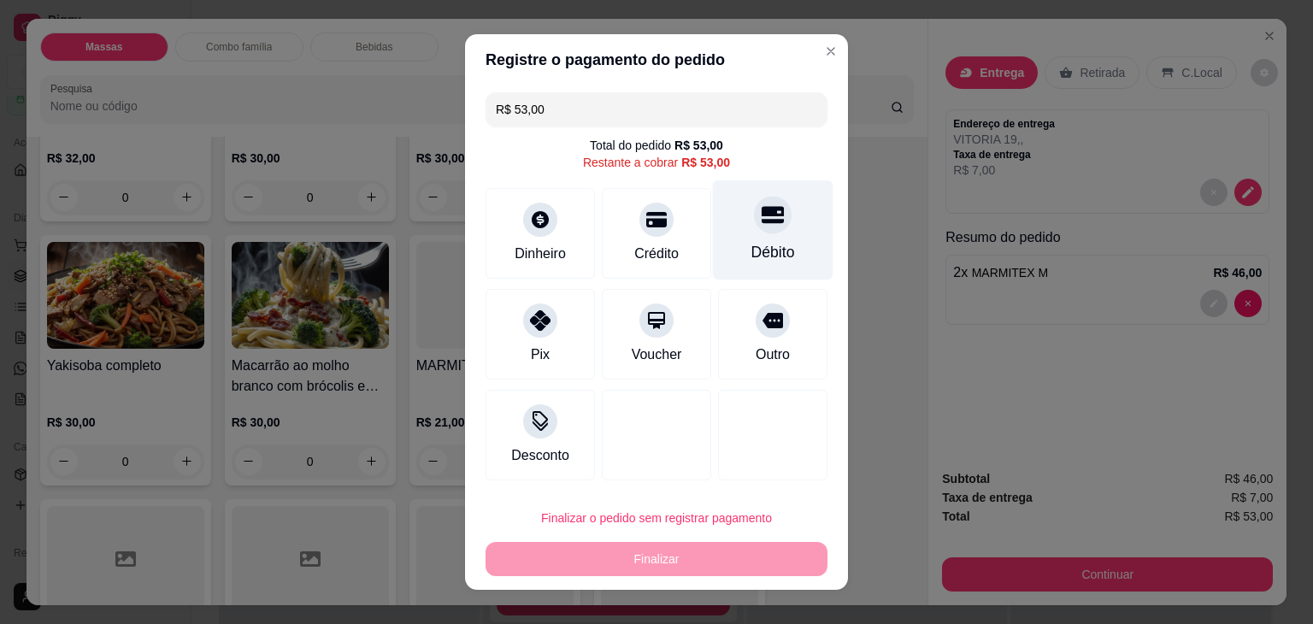
click at [763, 220] on icon at bounding box center [773, 215] width 22 height 17
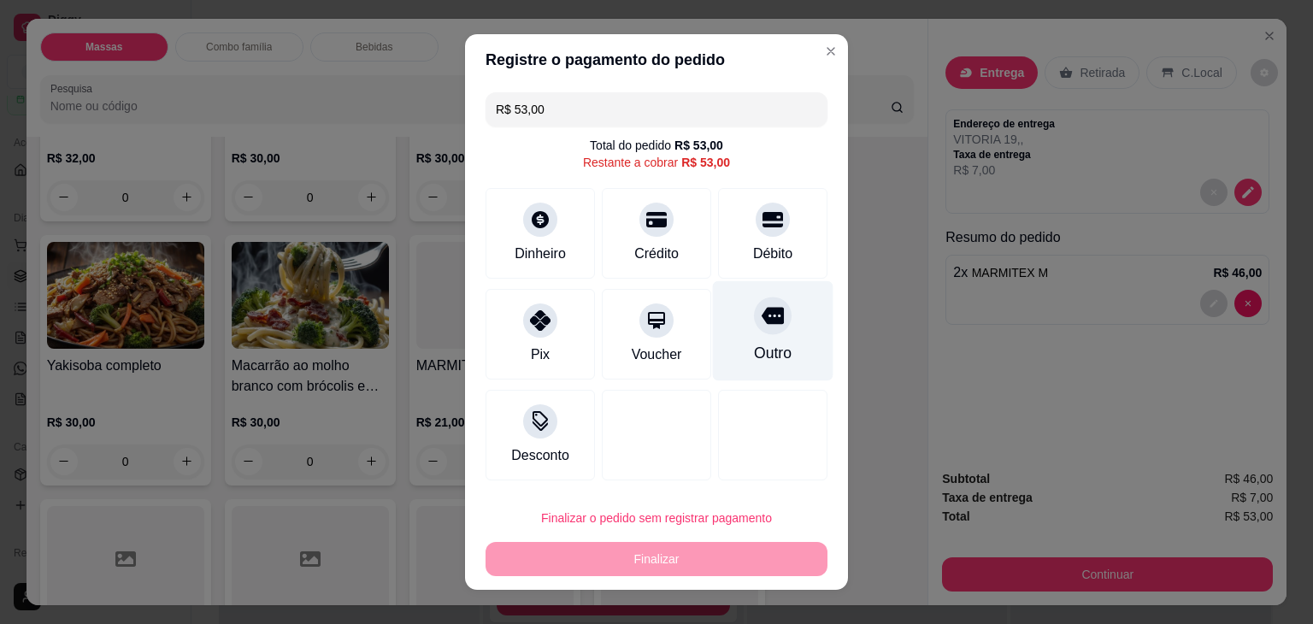
type input "R$ 0,00"
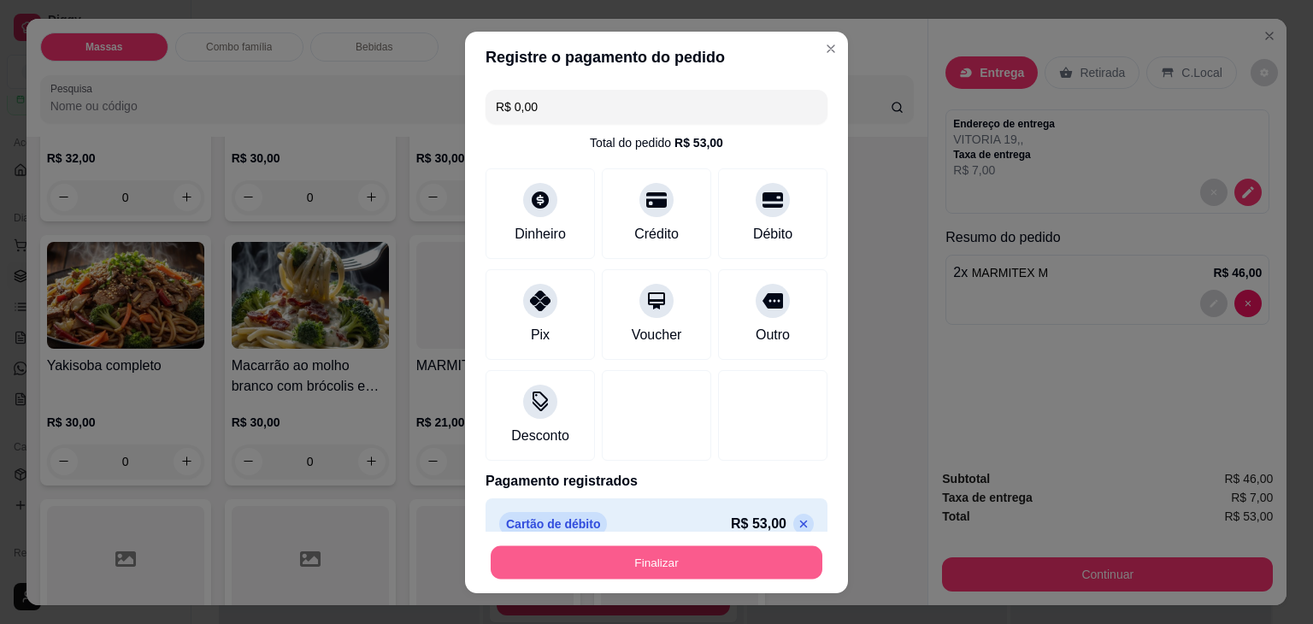
click at [698, 566] on button "Finalizar" at bounding box center [657, 562] width 332 height 33
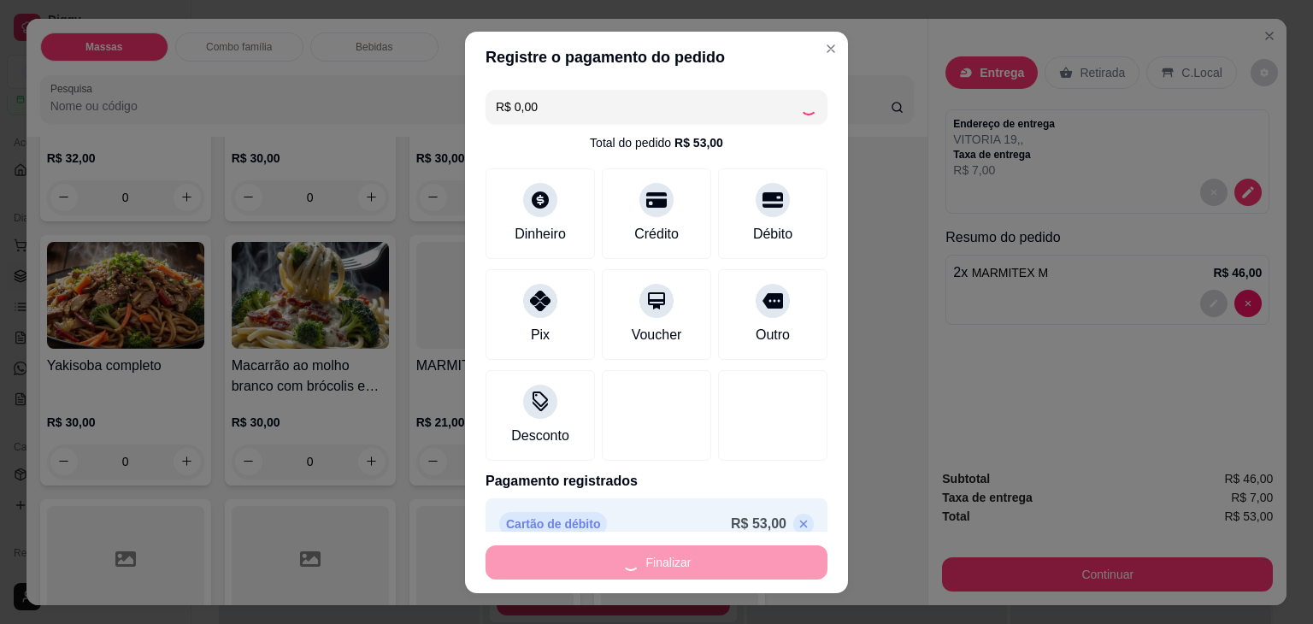
type input "0"
type input "-R$ 53,00"
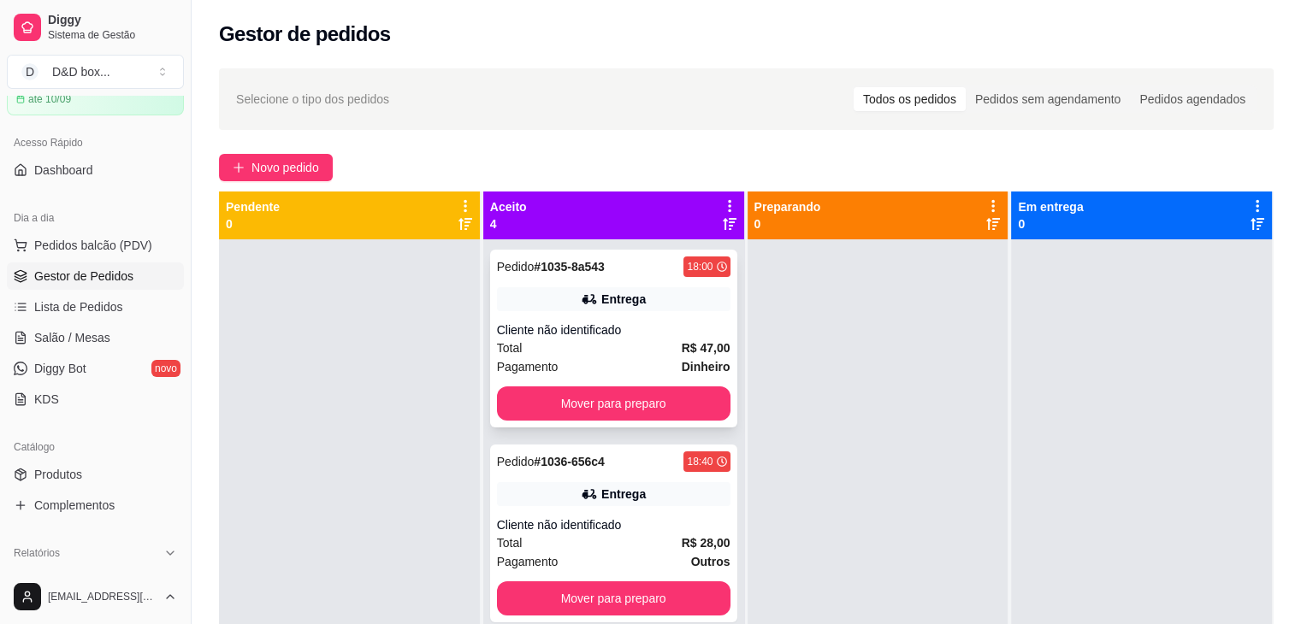
click at [573, 345] on div "Total R$ 47,00" at bounding box center [613, 348] width 233 height 19
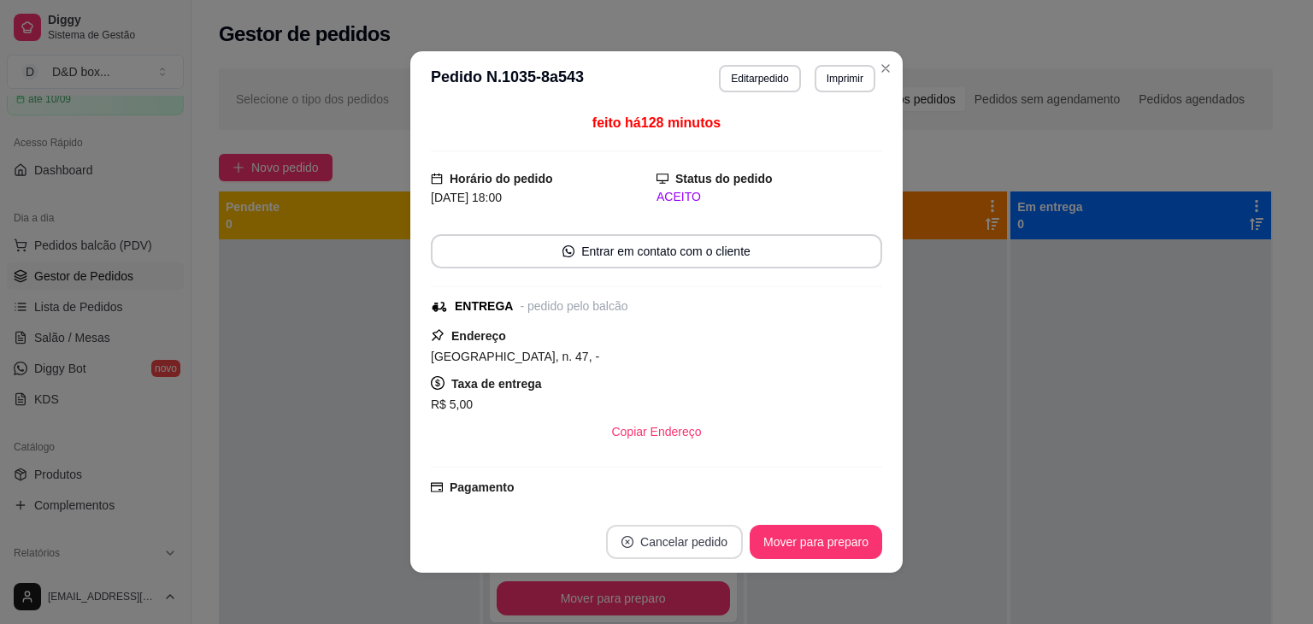
click at [667, 538] on button "Cancelar pedido" at bounding box center [674, 542] width 137 height 34
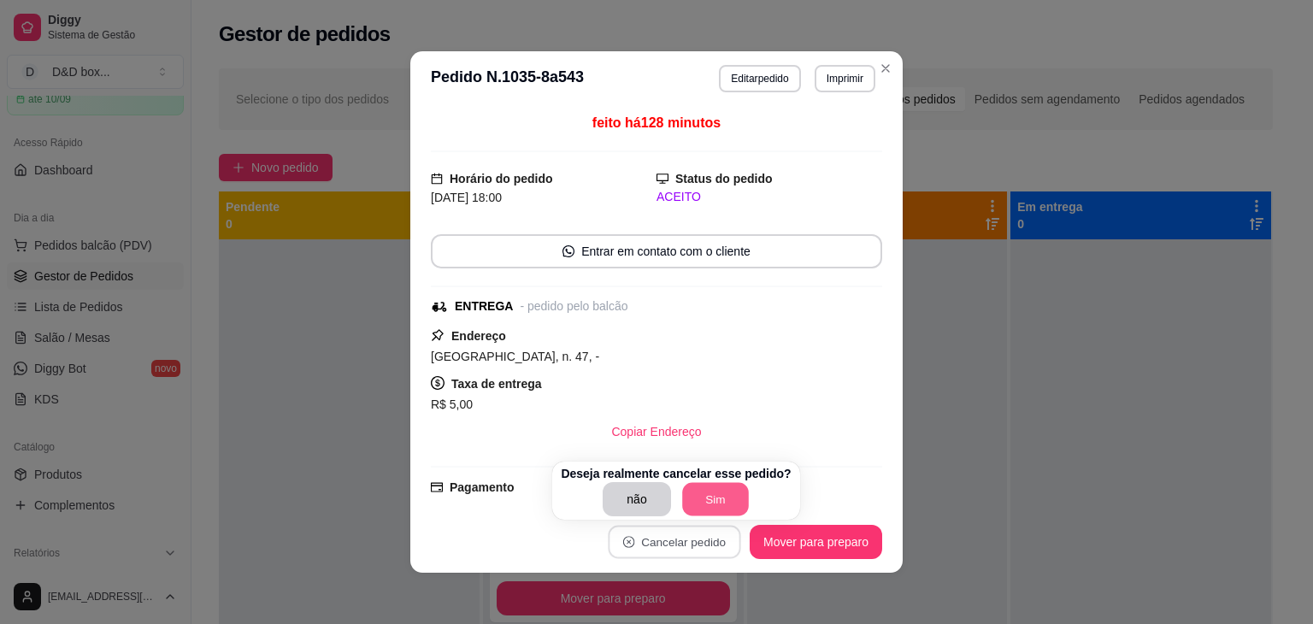
click at [711, 500] on button "Sim" at bounding box center [715, 499] width 67 height 33
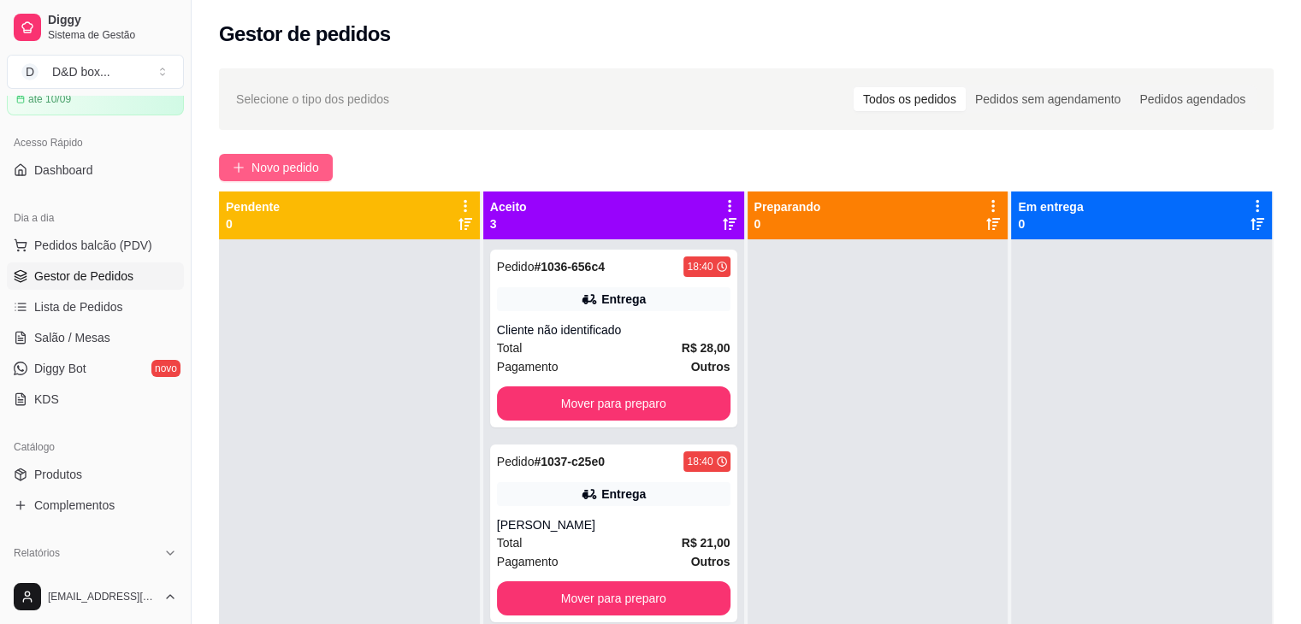
click at [304, 158] on span "Novo pedido" at bounding box center [285, 167] width 68 height 19
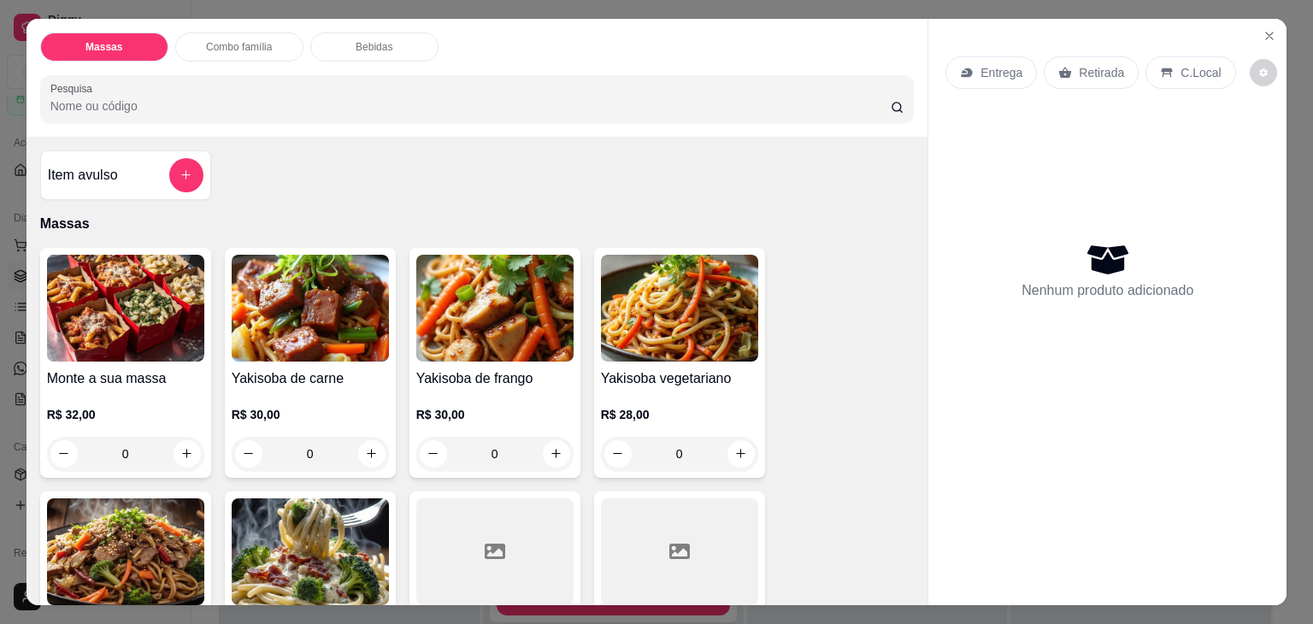
scroll to position [257, 0]
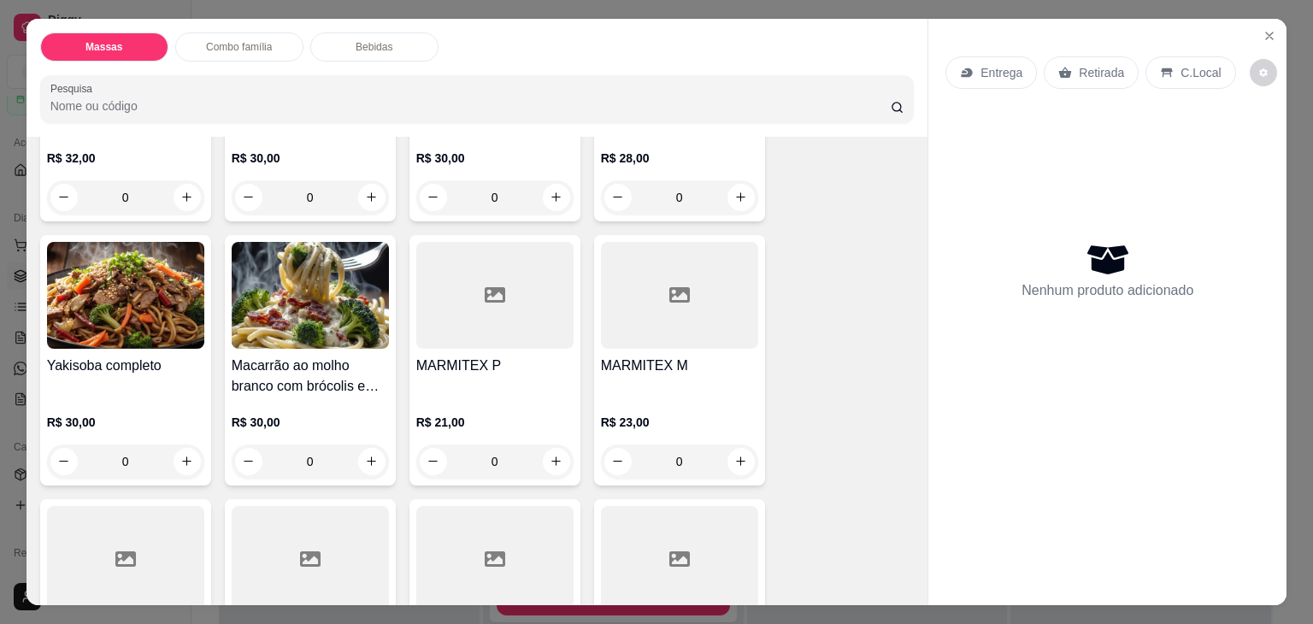
click at [619, 342] on div "MARMITEX M R$ 23,00 0" at bounding box center [679, 360] width 171 height 251
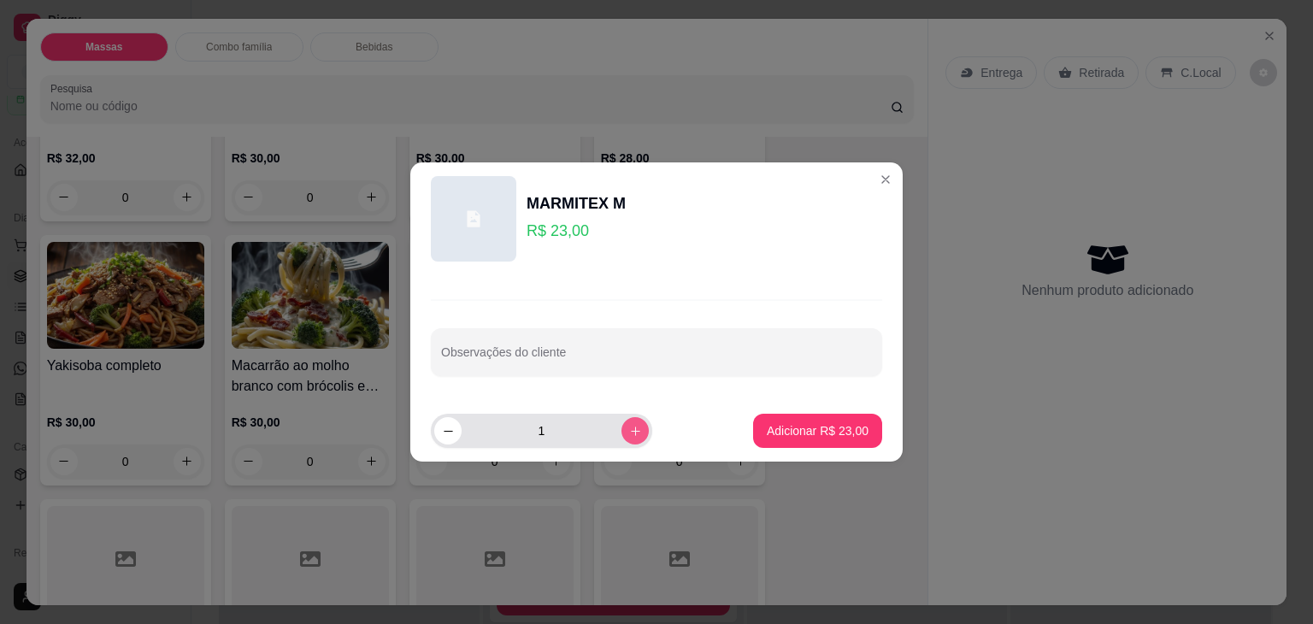
click at [629, 427] on icon "increase-product-quantity" at bounding box center [635, 431] width 13 height 13
type input "2"
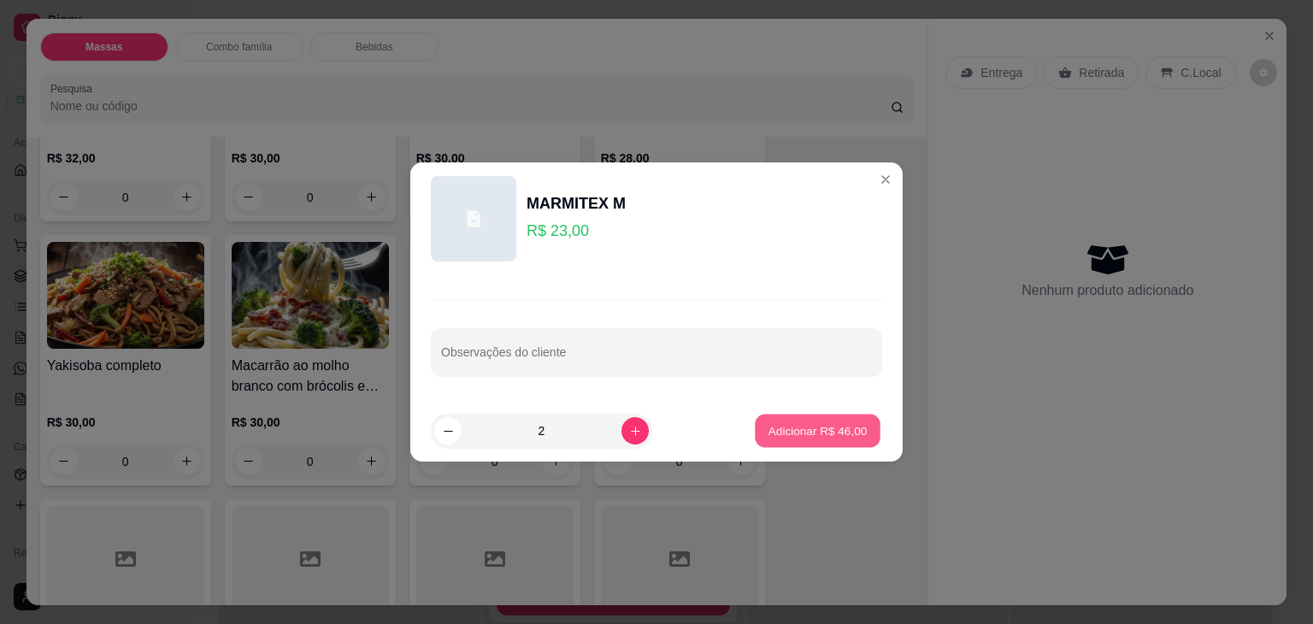
click at [783, 436] on p "Adicionar R$ 46,00" at bounding box center [818, 430] width 99 height 16
type input "2"
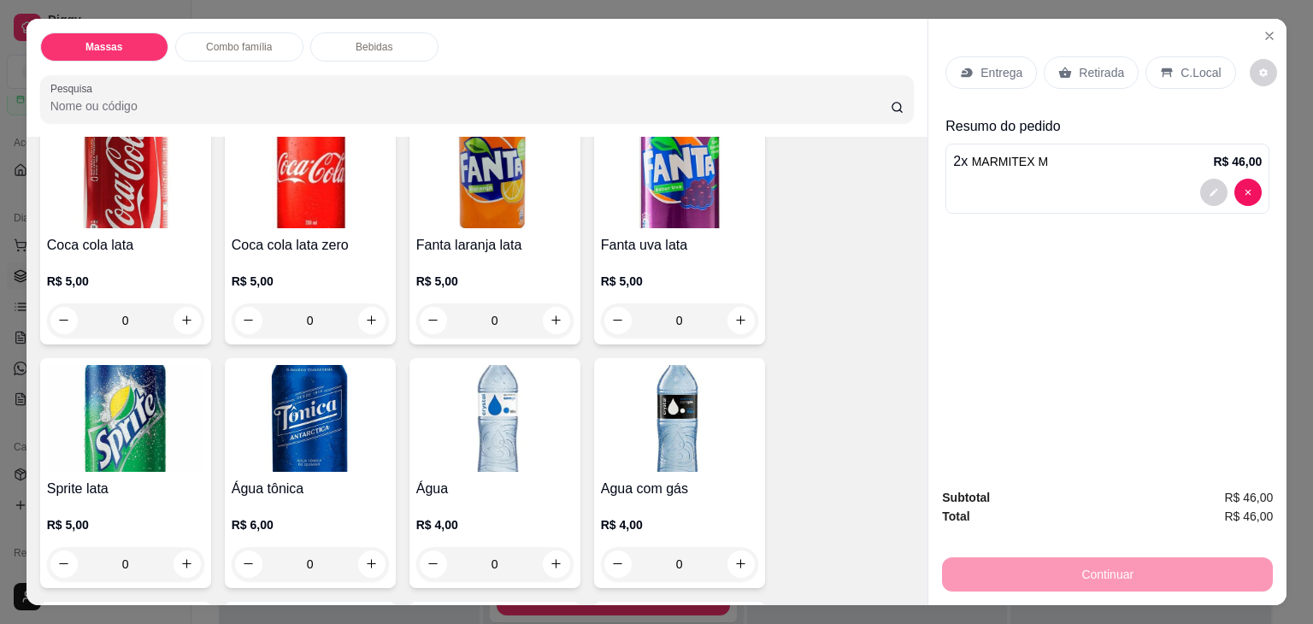
scroll to position [1539, 0]
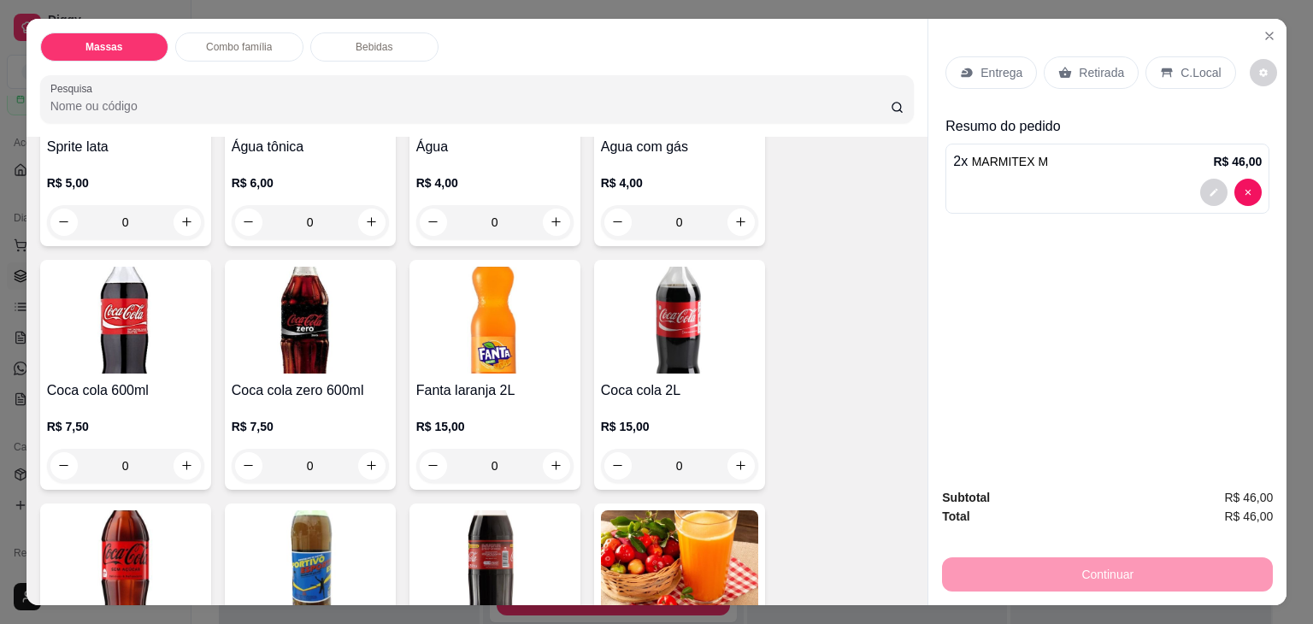
click at [640, 330] on img at bounding box center [679, 320] width 157 height 107
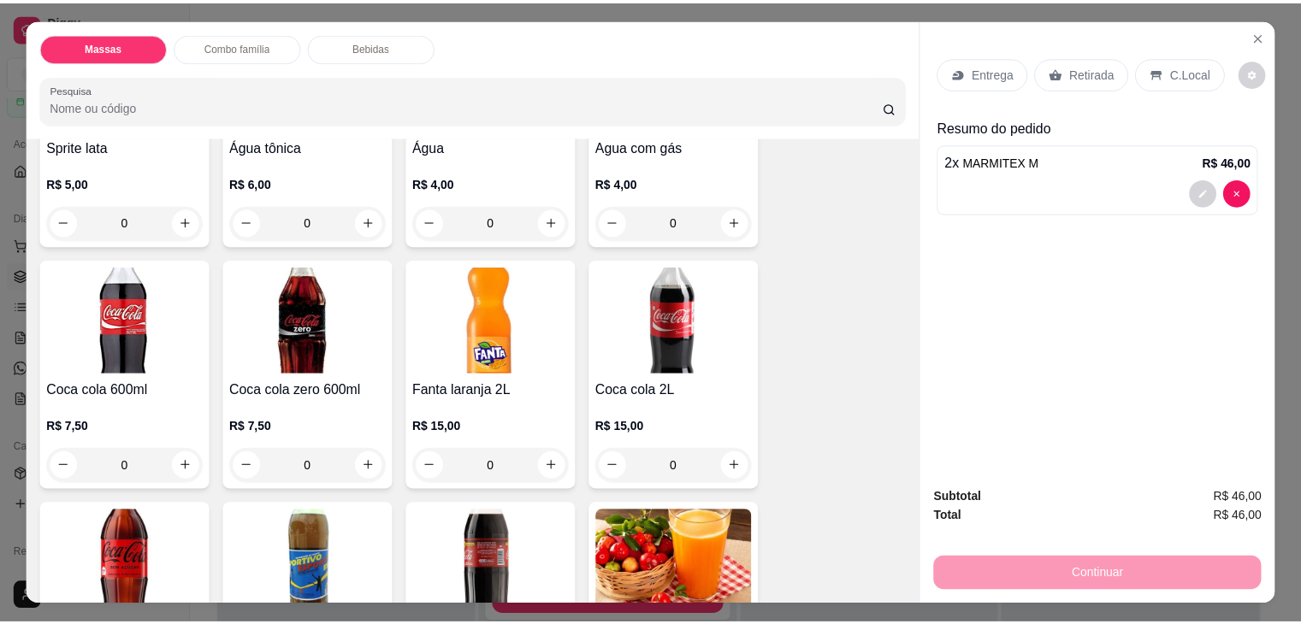
scroll to position [1625, 0]
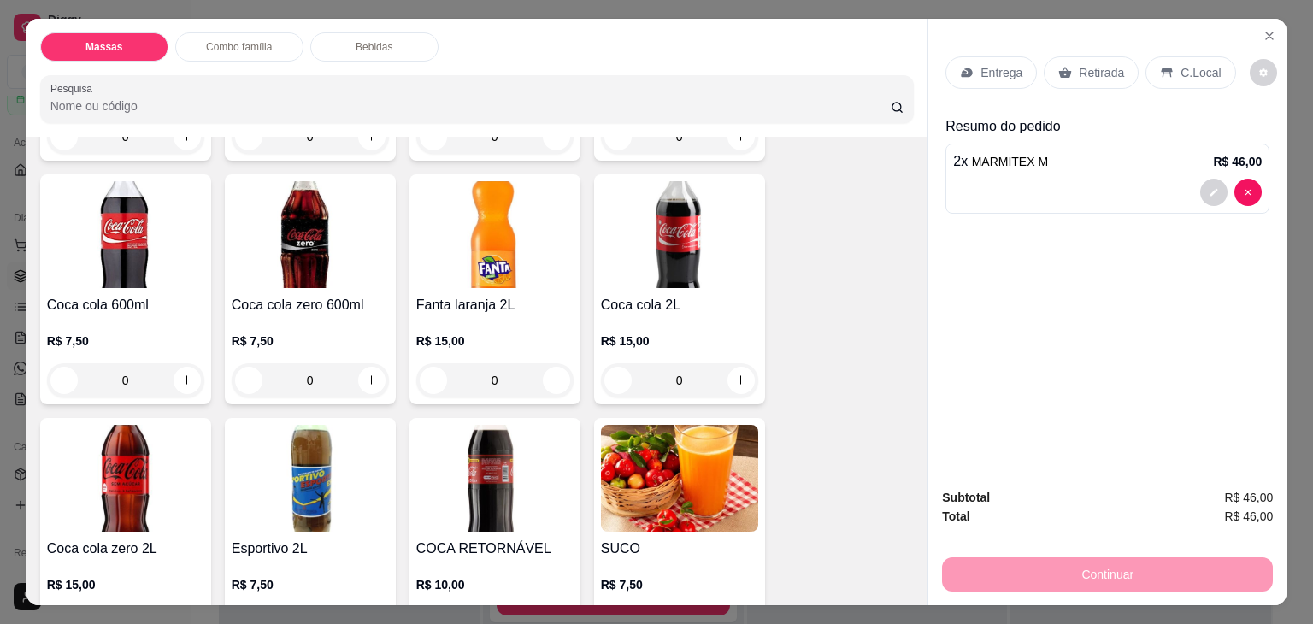
click at [512, 275] on img at bounding box center [494, 234] width 157 height 107
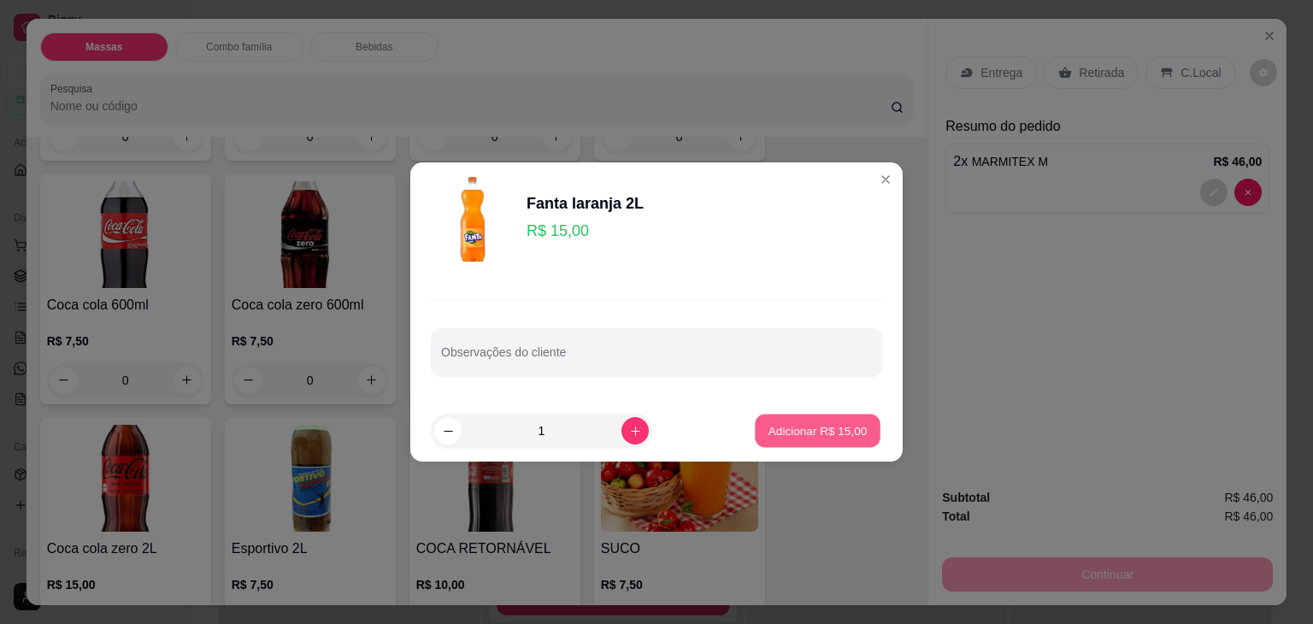
click at [769, 432] on p "Adicionar R$ 15,00" at bounding box center [818, 430] width 99 height 16
type input "1"
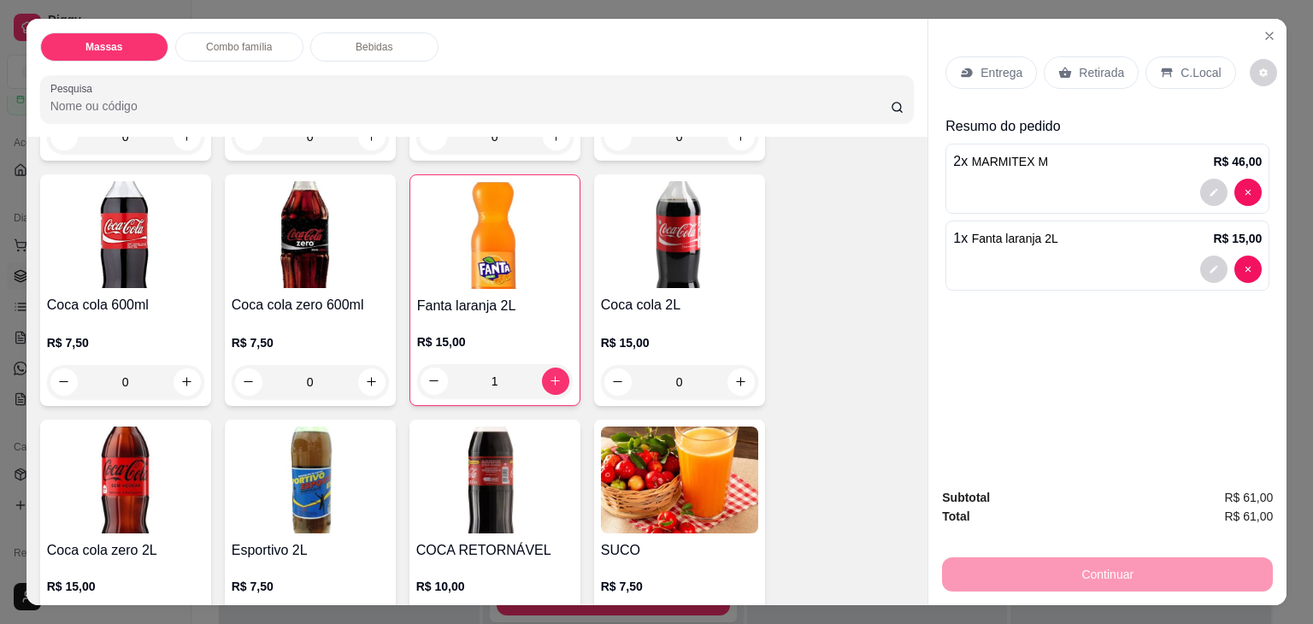
click at [974, 77] on div "Entrega" at bounding box center [991, 72] width 91 height 32
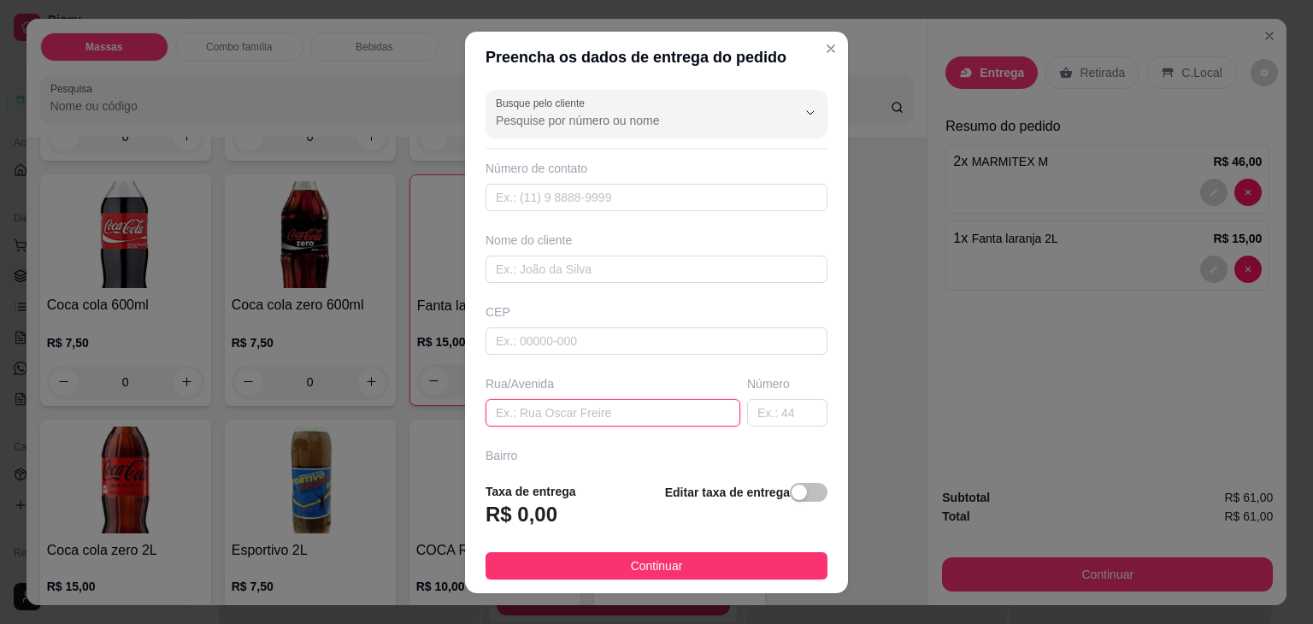
click at [554, 412] on input "text" at bounding box center [613, 412] width 255 height 27
type input "AP 19"
click at [790, 489] on span "button" at bounding box center [809, 492] width 38 height 19
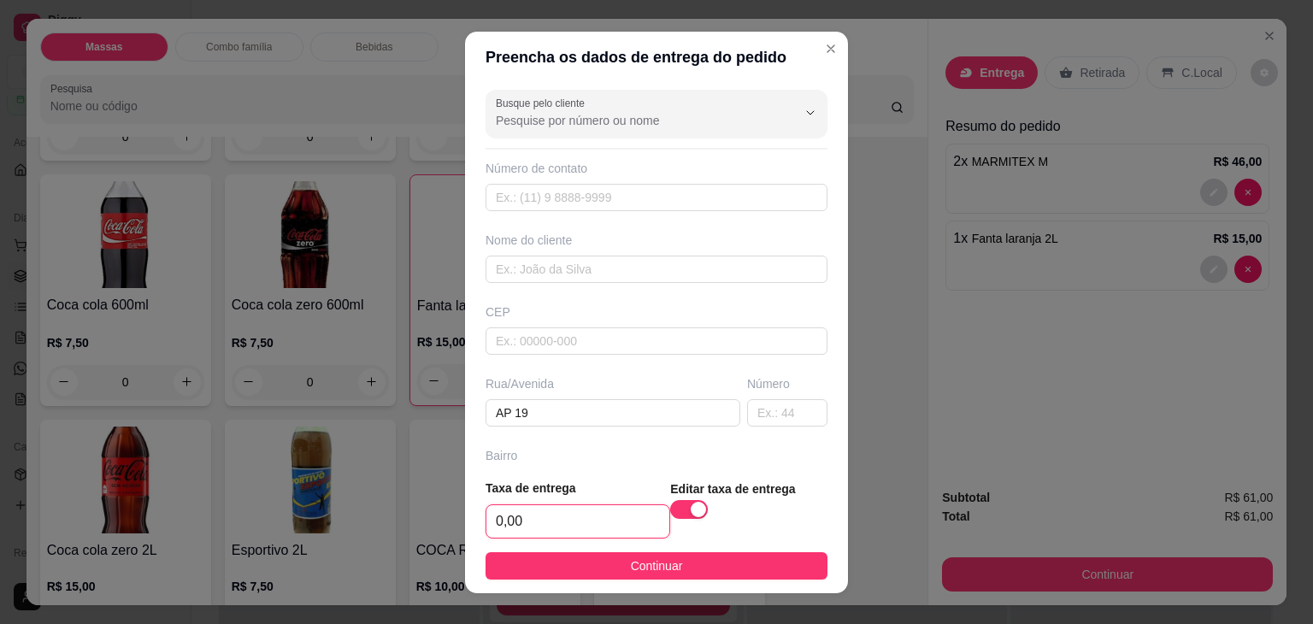
click at [634, 521] on input "0,00" at bounding box center [578, 521] width 183 height 32
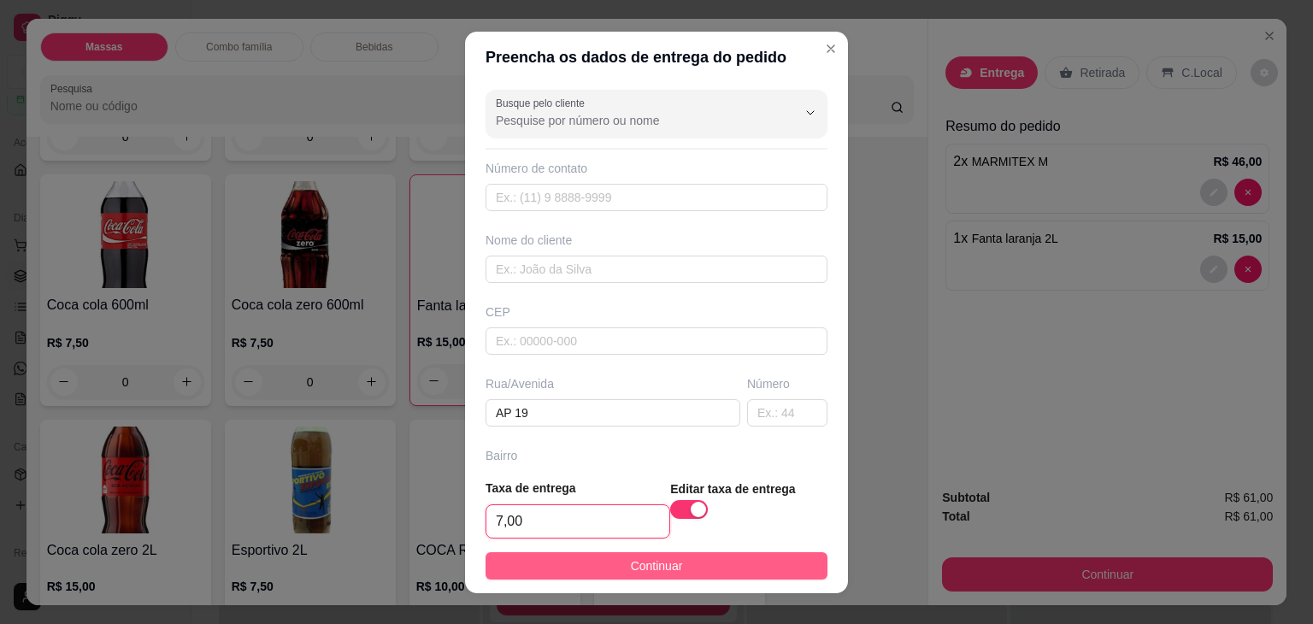
type input "7,00"
click at [673, 555] on button "Continuar" at bounding box center [657, 565] width 342 height 27
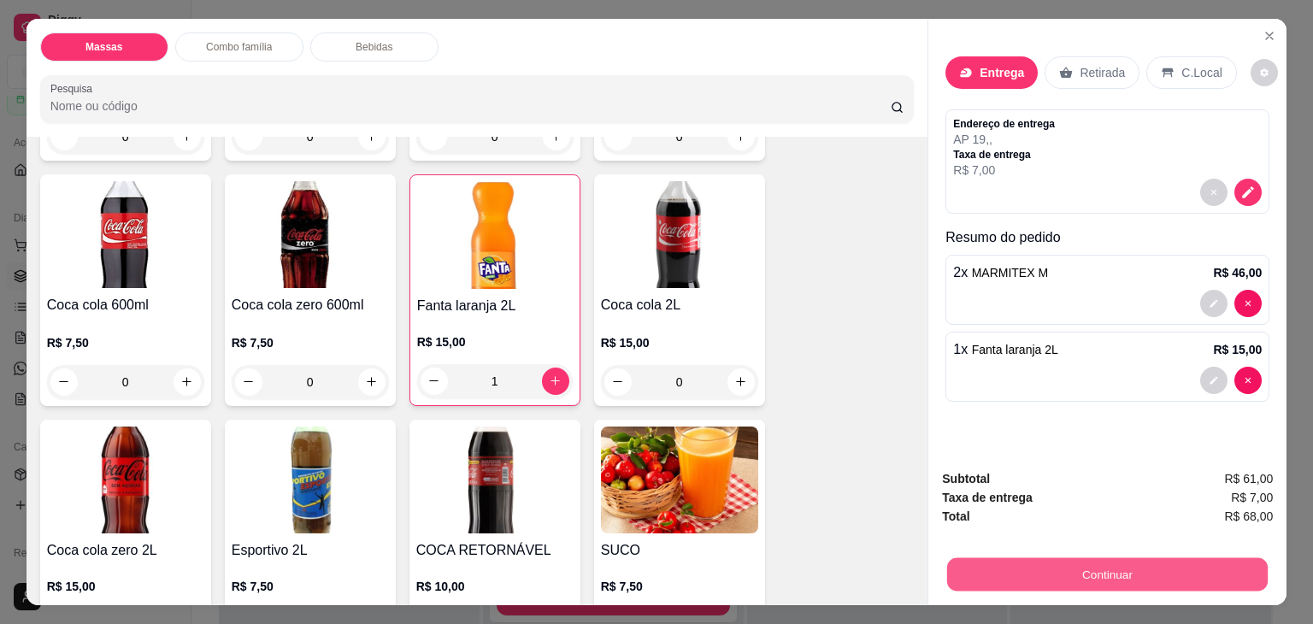
click at [997, 558] on button "Continuar" at bounding box center [1107, 574] width 321 height 33
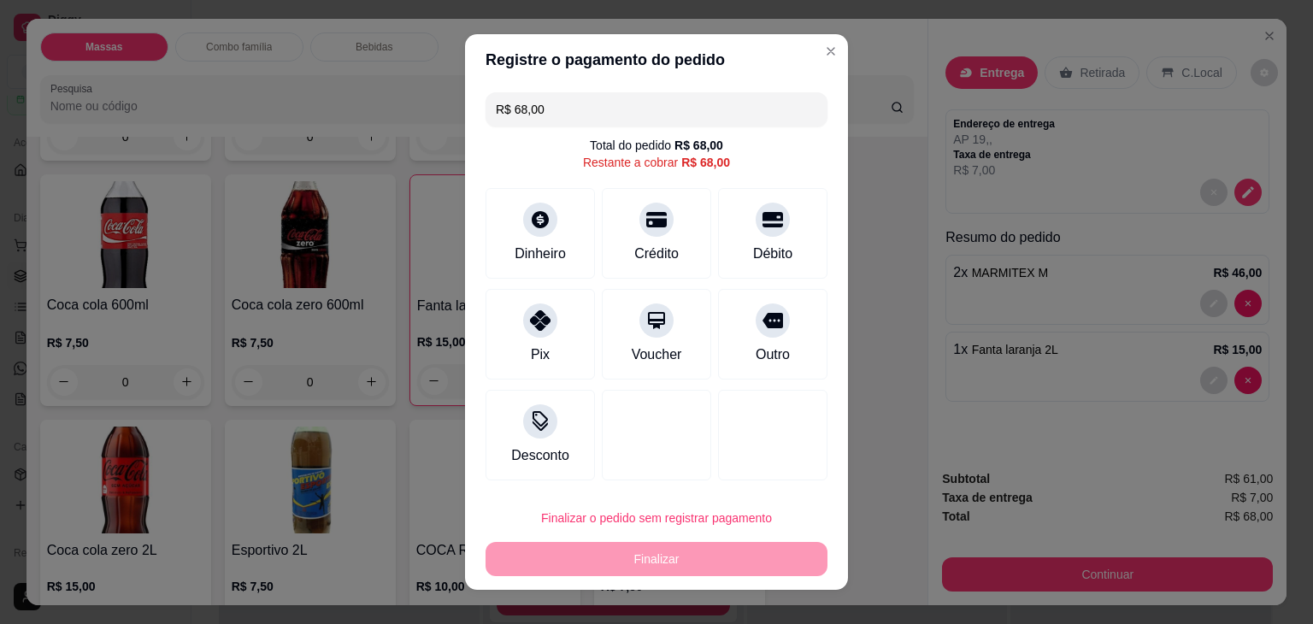
click at [778, 260] on div "Débito" at bounding box center [772, 254] width 39 height 21
type input "R$ 0,00"
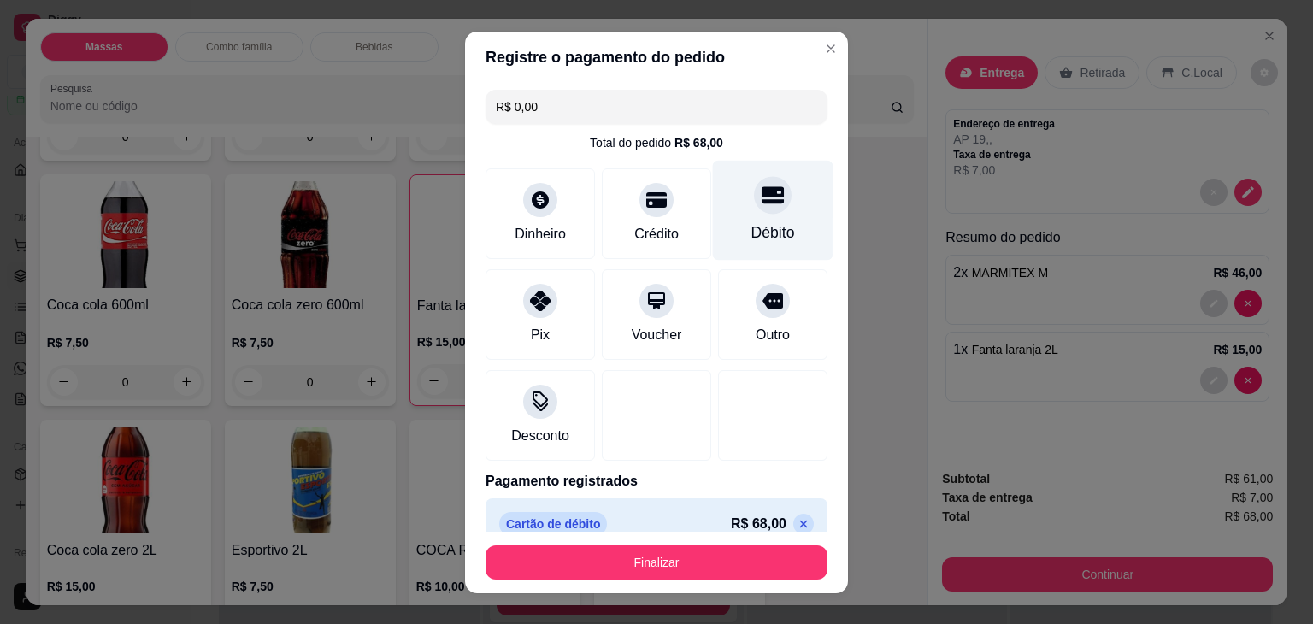
click at [771, 222] on div "Débito" at bounding box center [773, 210] width 121 height 100
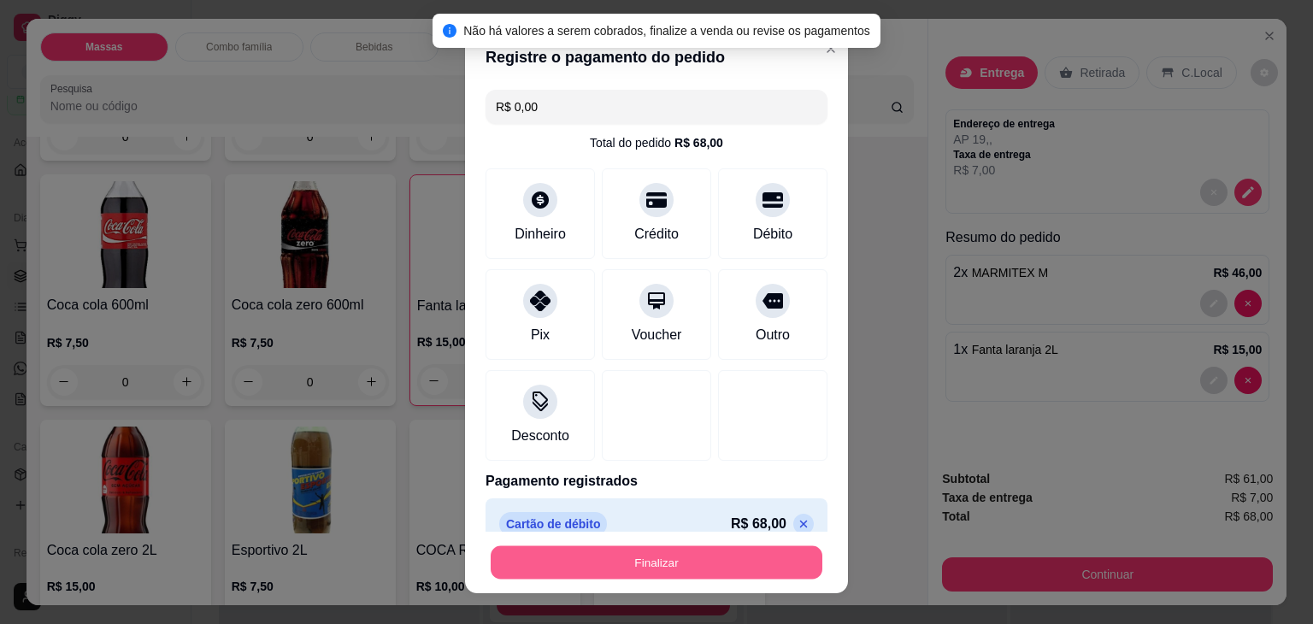
click at [705, 569] on button "Finalizar" at bounding box center [657, 562] width 332 height 33
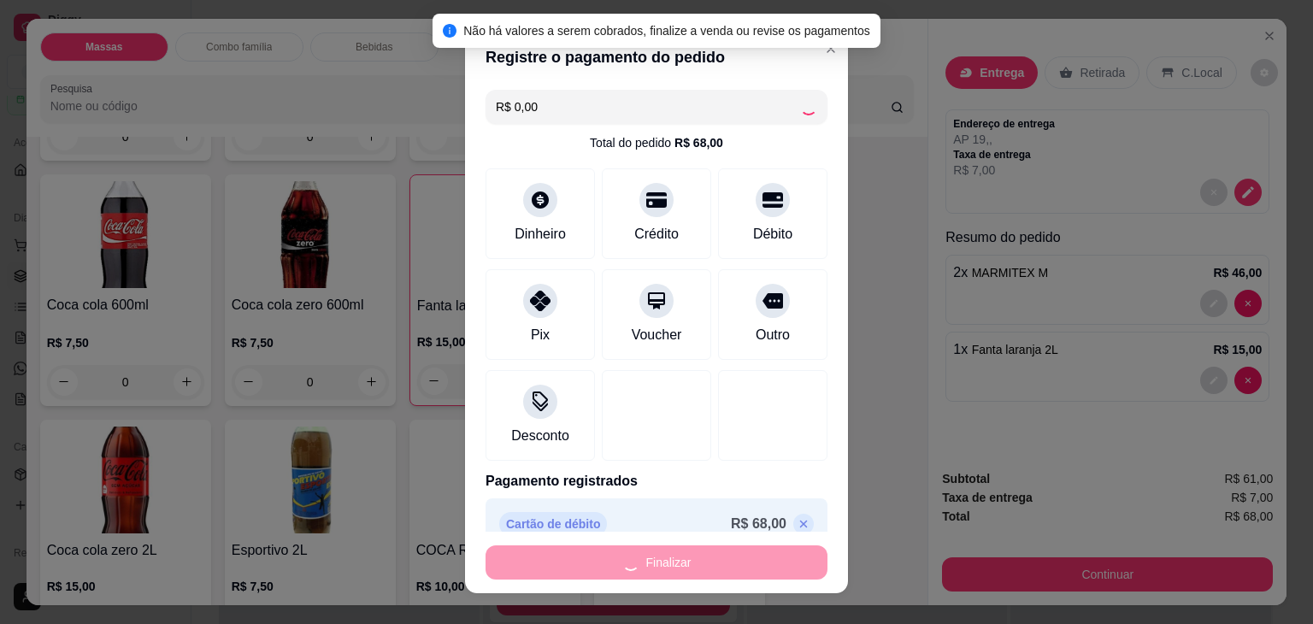
type input "0"
type input "-R$ 68,00"
